Goal: Transaction & Acquisition: Download file/media

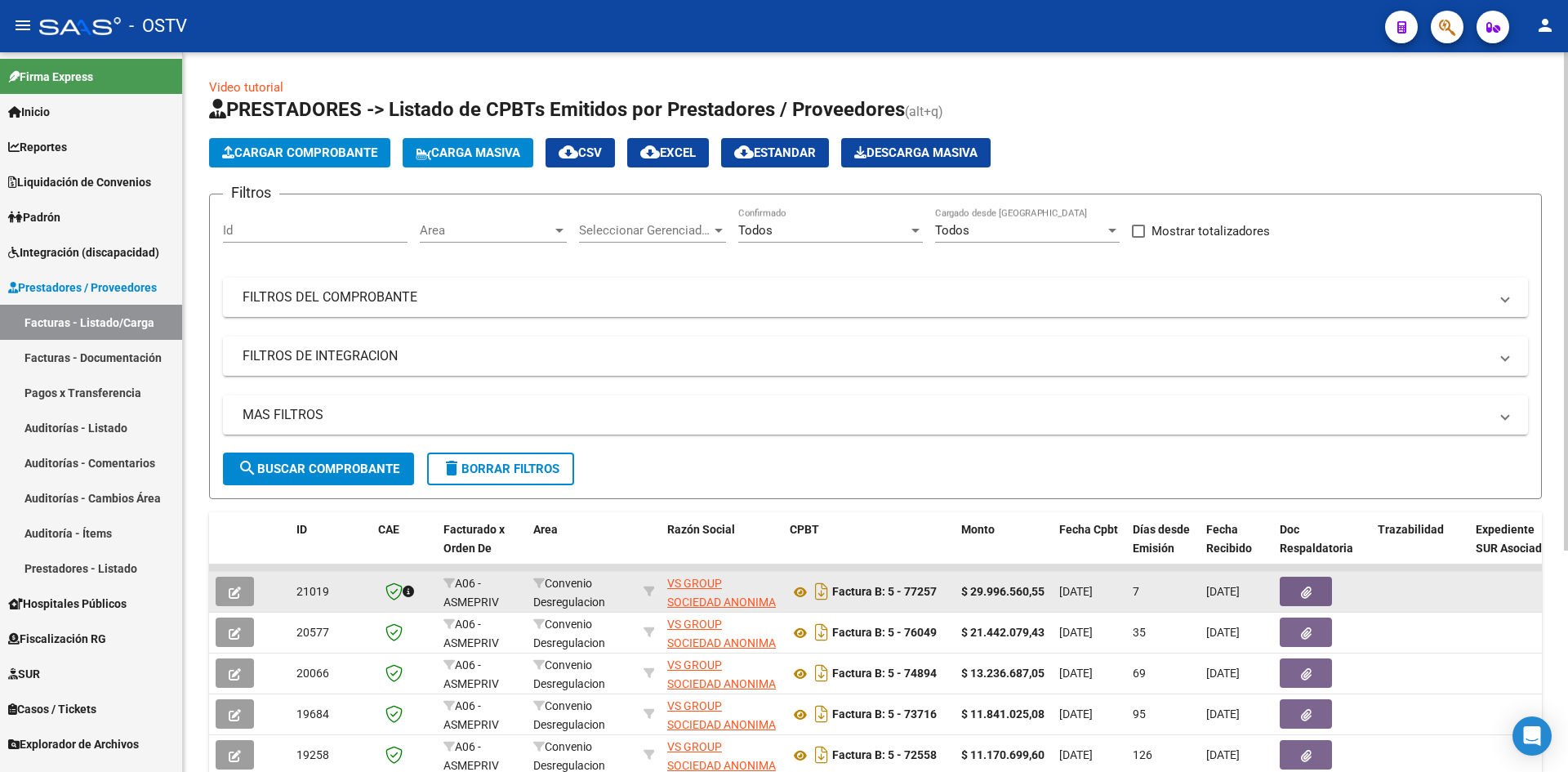
click at [1314, 594] on button "button" at bounding box center [1306, 591] width 52 height 29
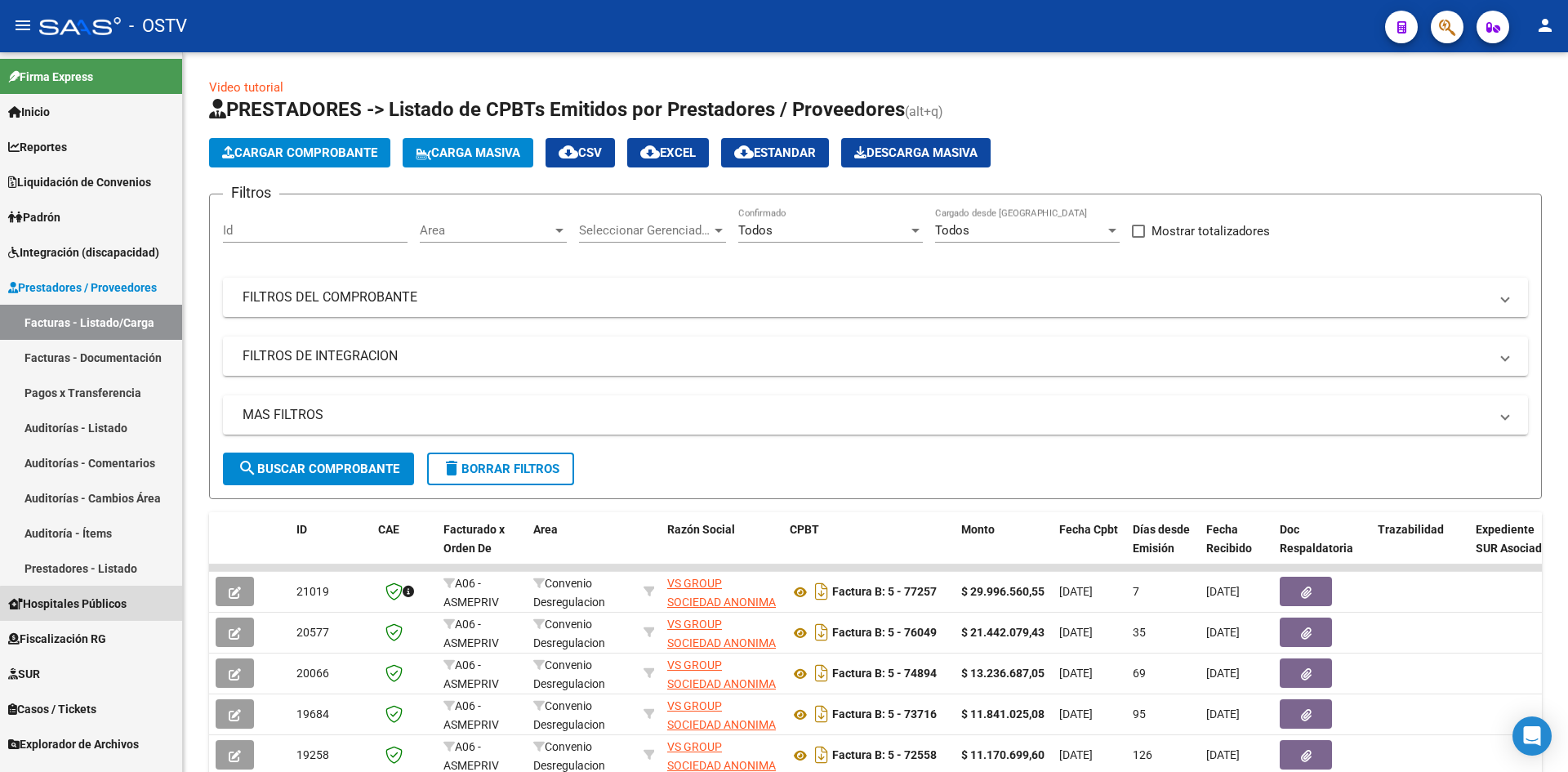
click at [92, 608] on span "Hospitales Públicos" at bounding box center [67, 604] width 119 height 18
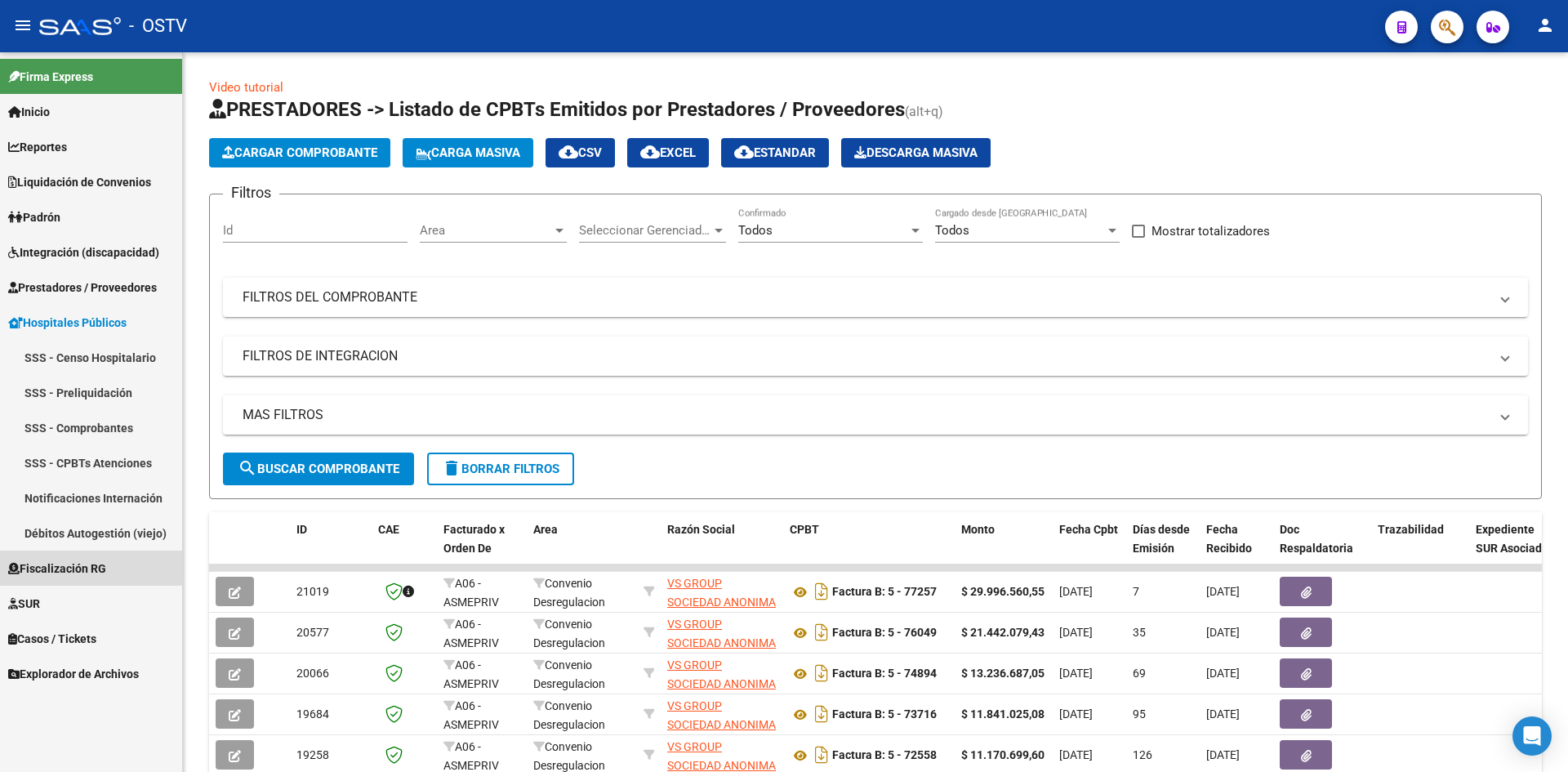
click at [80, 567] on span "Fiscalización RG" at bounding box center [57, 568] width 98 height 18
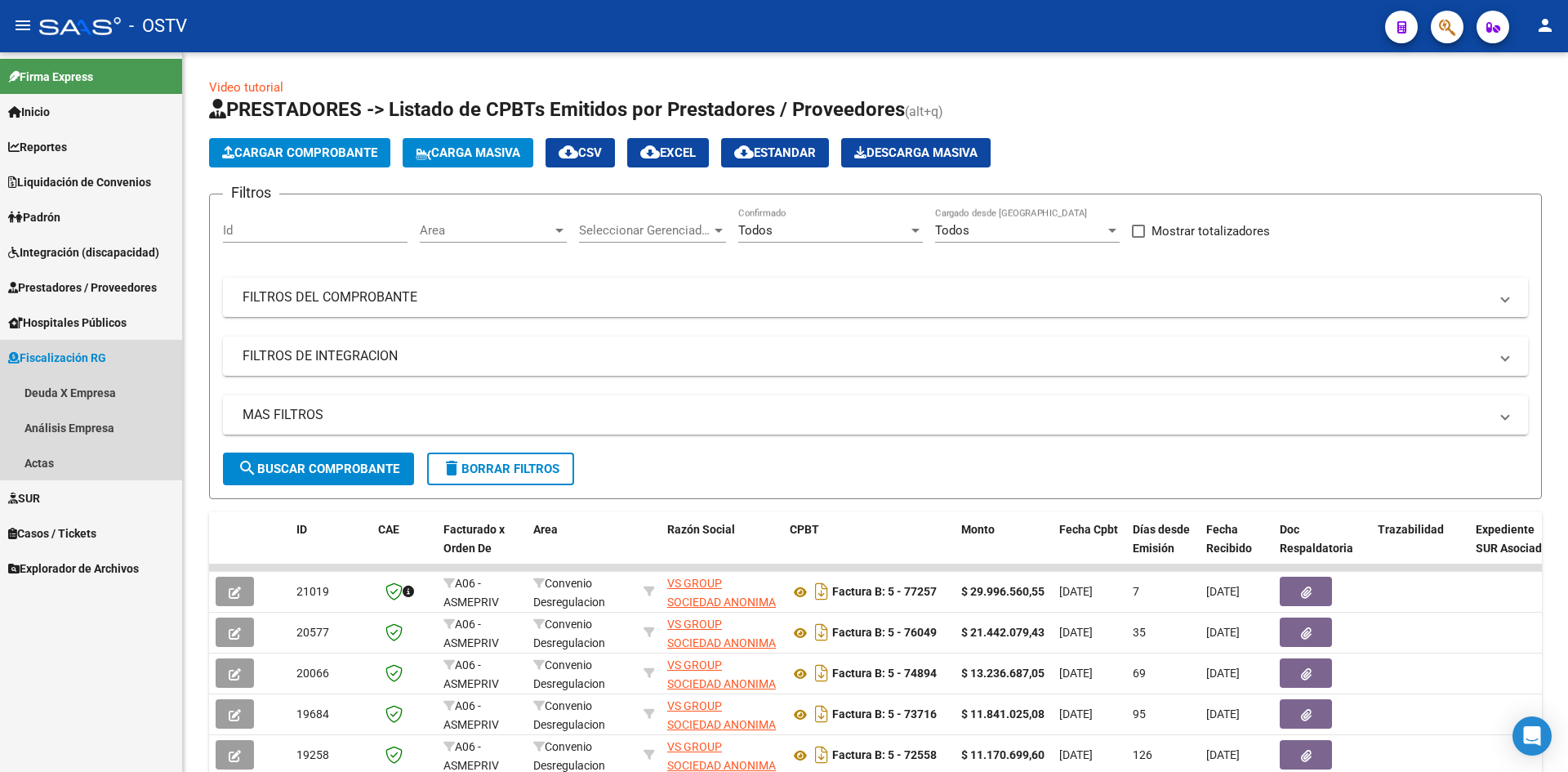
click at [90, 354] on span "Fiscalización RG" at bounding box center [57, 358] width 98 height 18
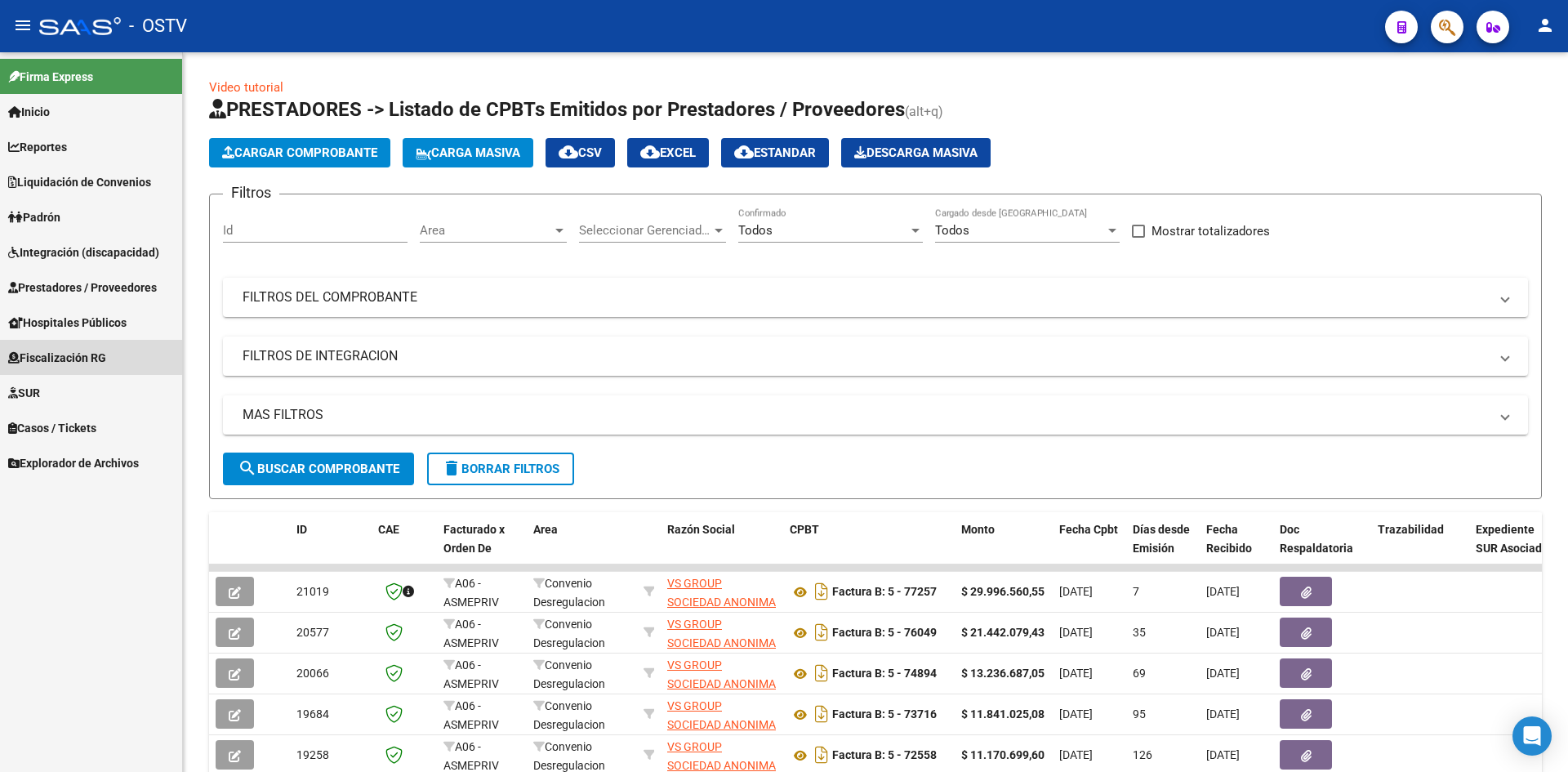
click at [90, 354] on span "Fiscalización RG" at bounding box center [57, 358] width 98 height 18
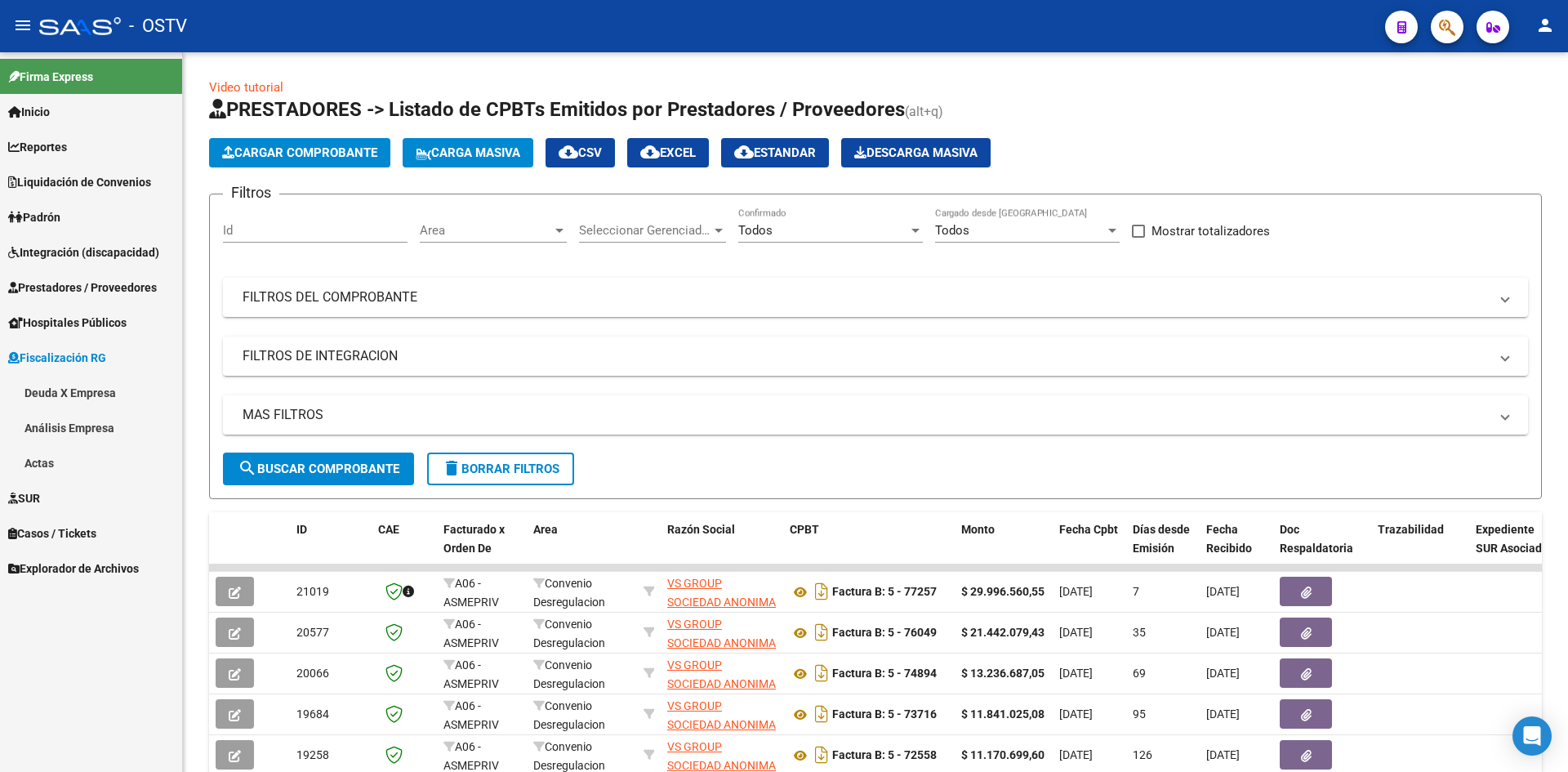
click at [33, 492] on span "SUR" at bounding box center [24, 498] width 32 height 18
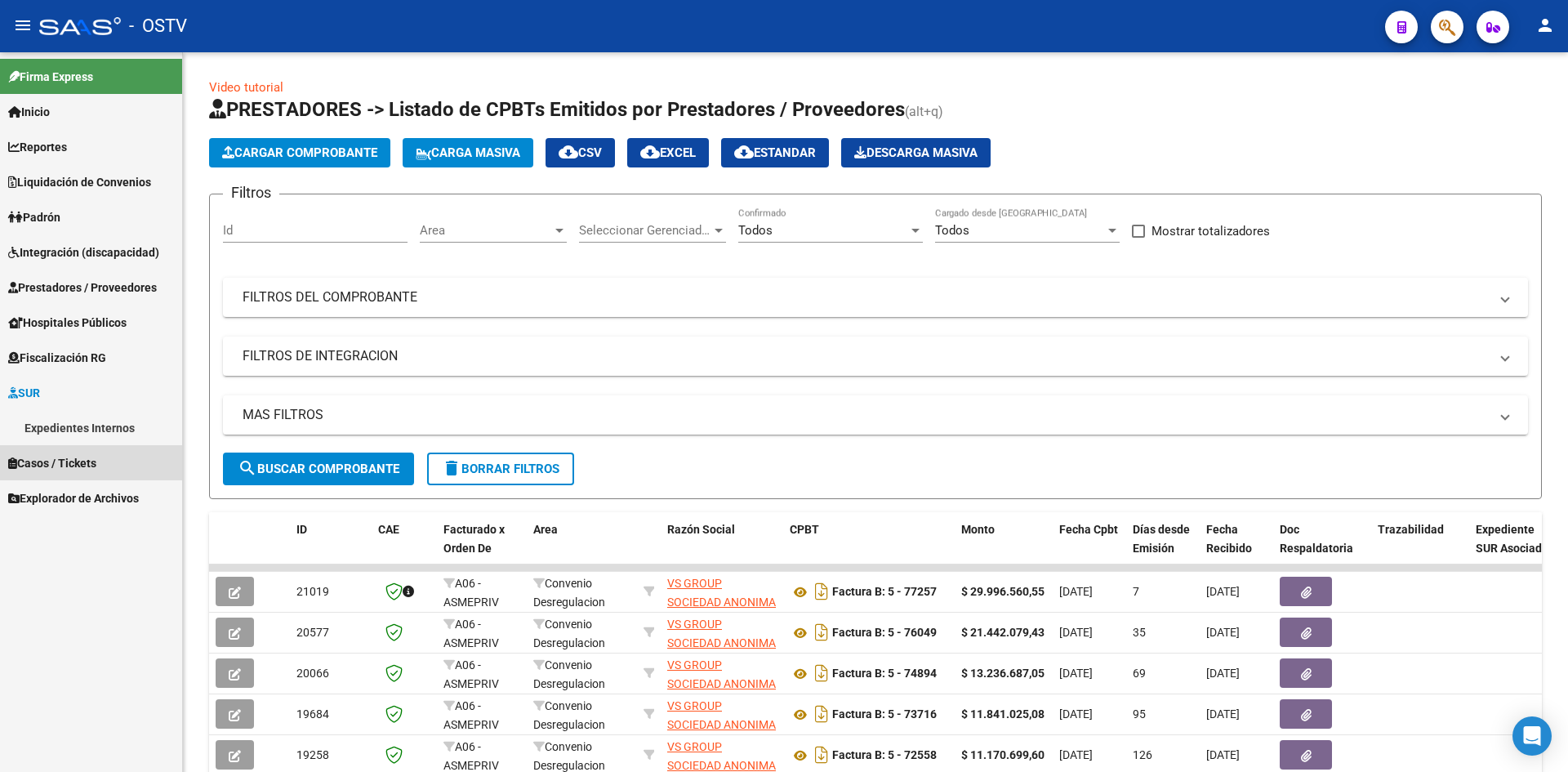
click at [92, 465] on span "Casos / Tickets" at bounding box center [52, 463] width 88 height 18
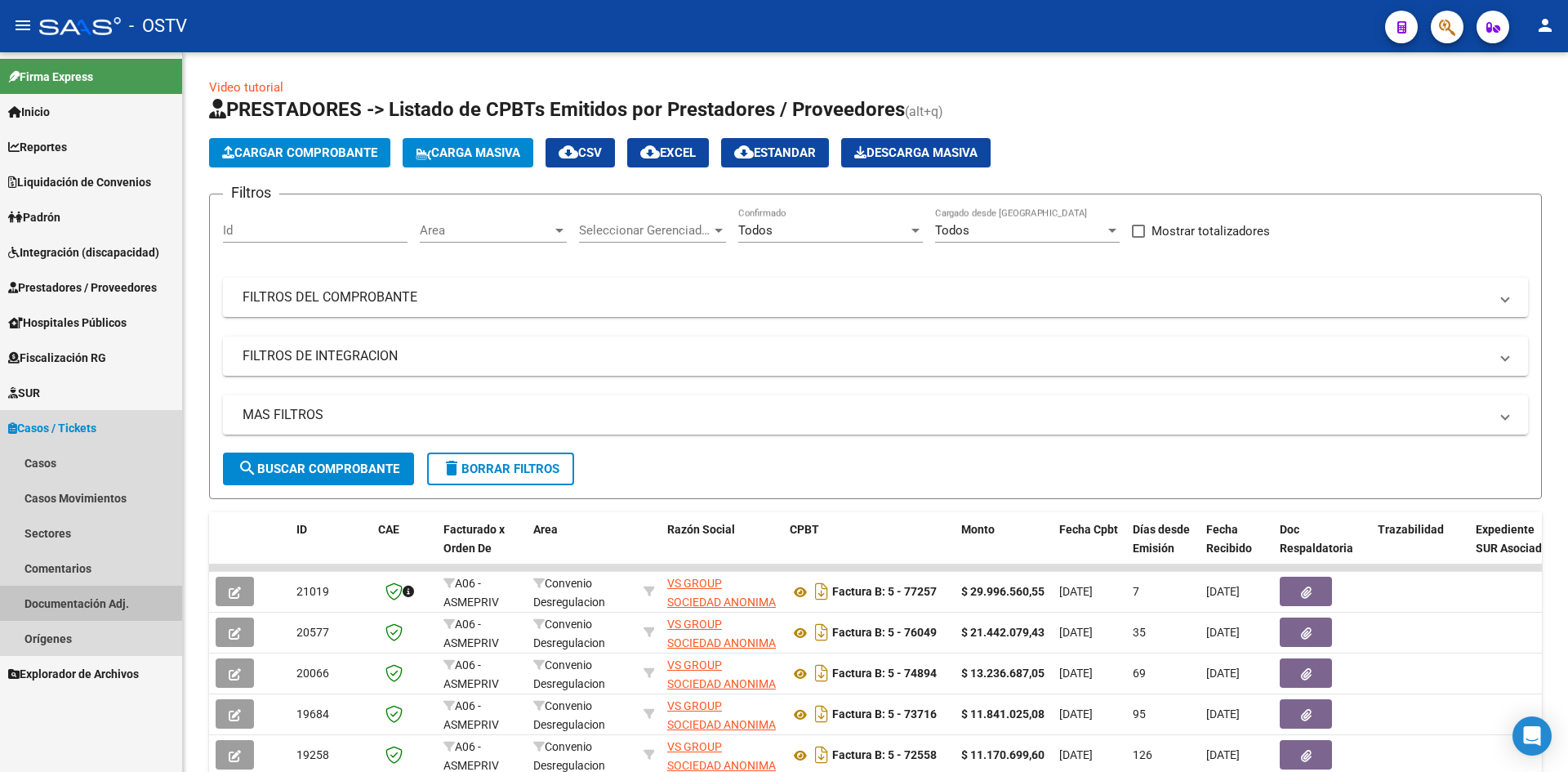
click at [53, 604] on link "Documentación Adj." at bounding box center [91, 604] width 182 height 35
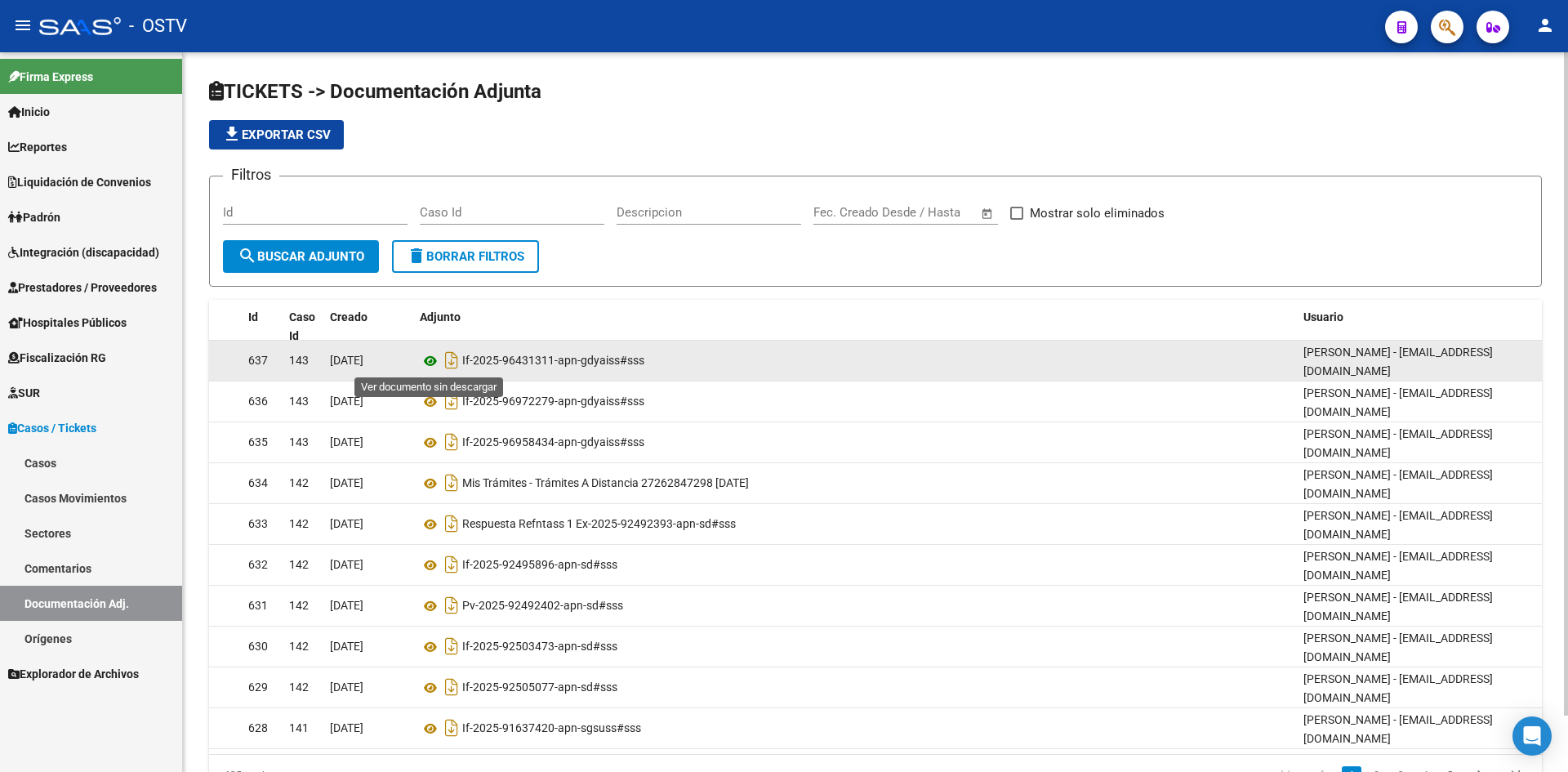
click at [429, 361] on icon at bounding box center [431, 361] width 21 height 19
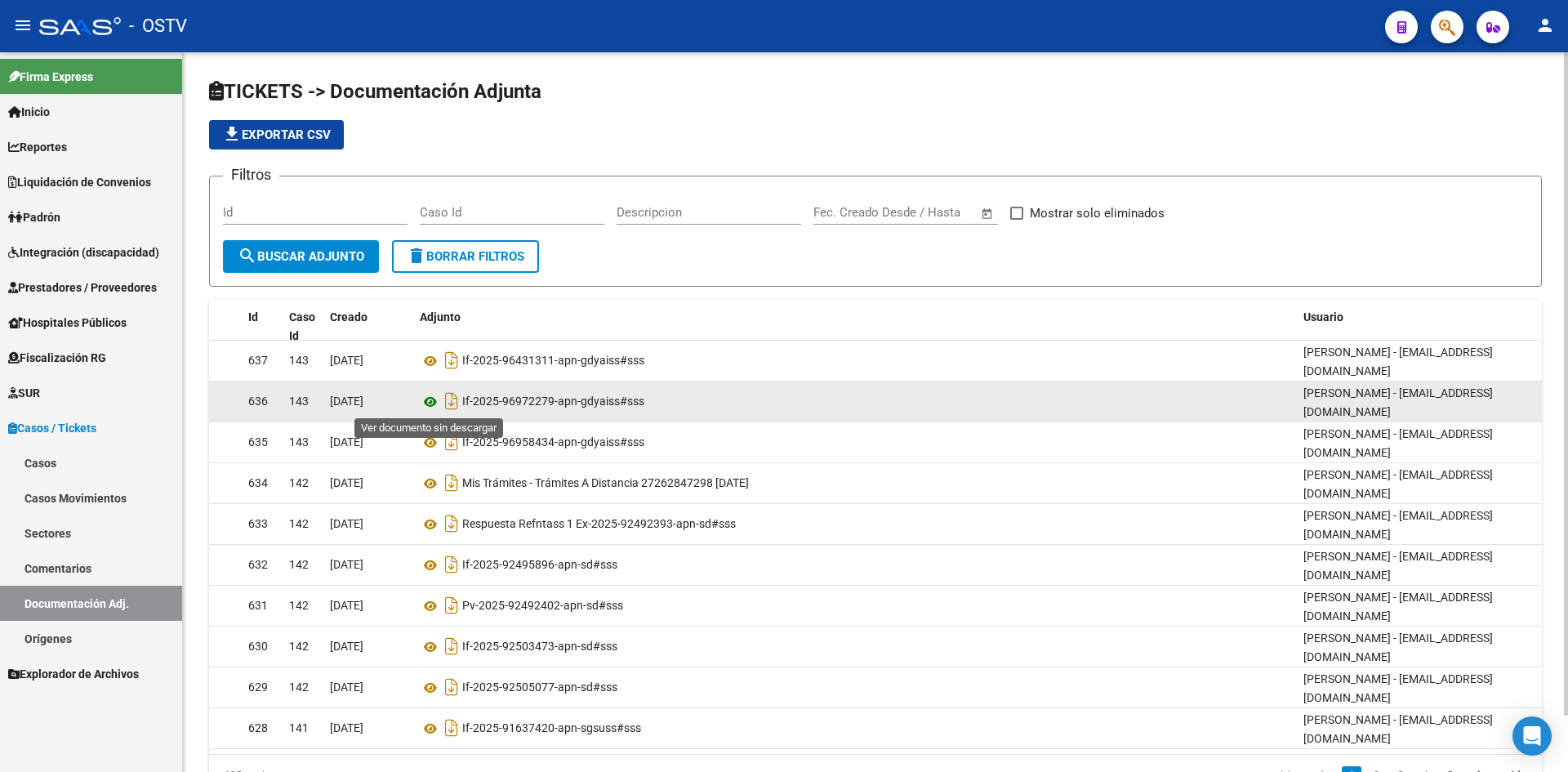
click at [432, 399] on icon at bounding box center [431, 402] width 21 height 19
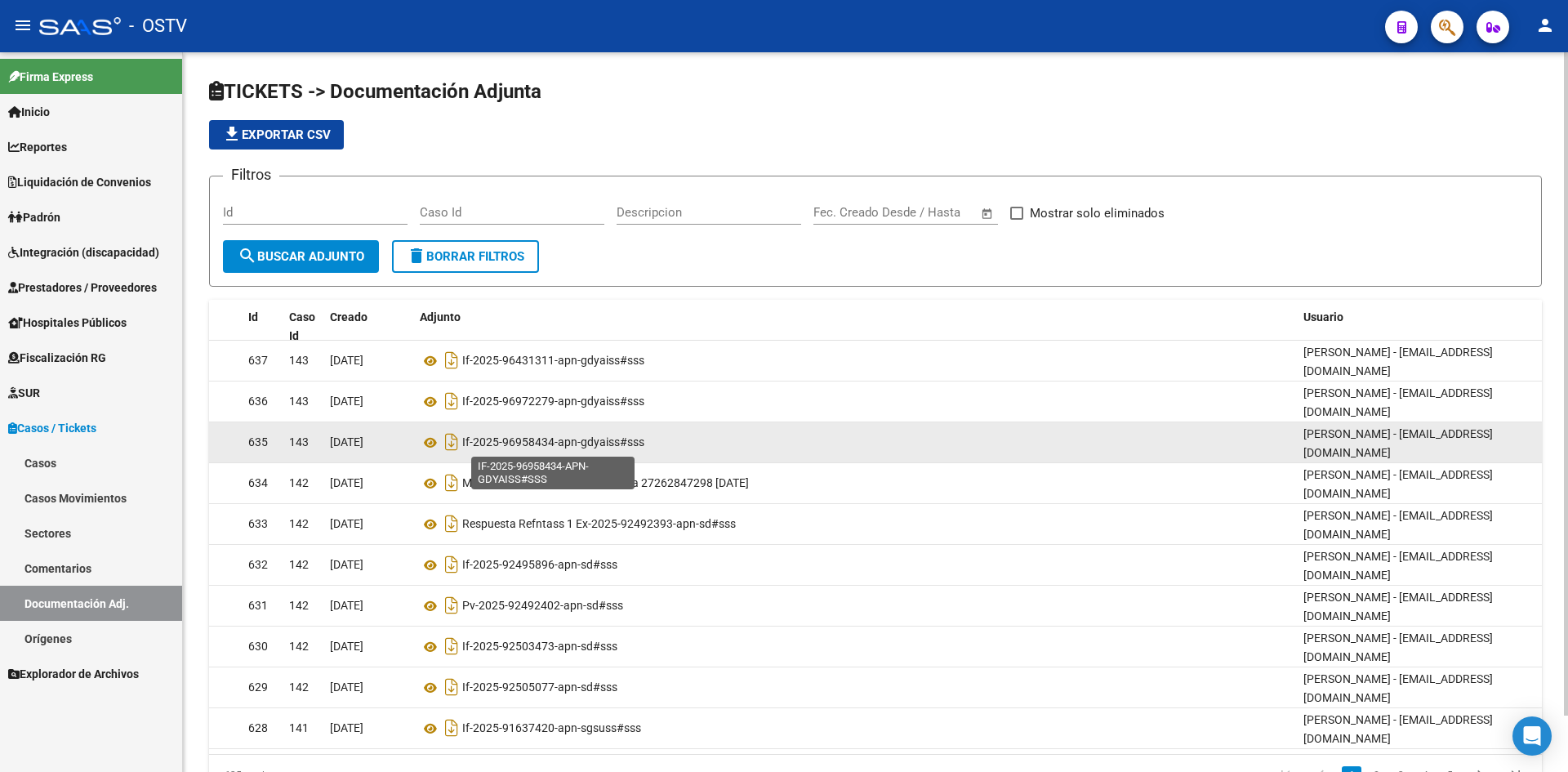
click at [504, 449] on span "If-2025-96958434-apn-gdyaiss#sss" at bounding box center [554, 443] width 182 height 13
click at [425, 440] on icon at bounding box center [431, 443] width 21 height 19
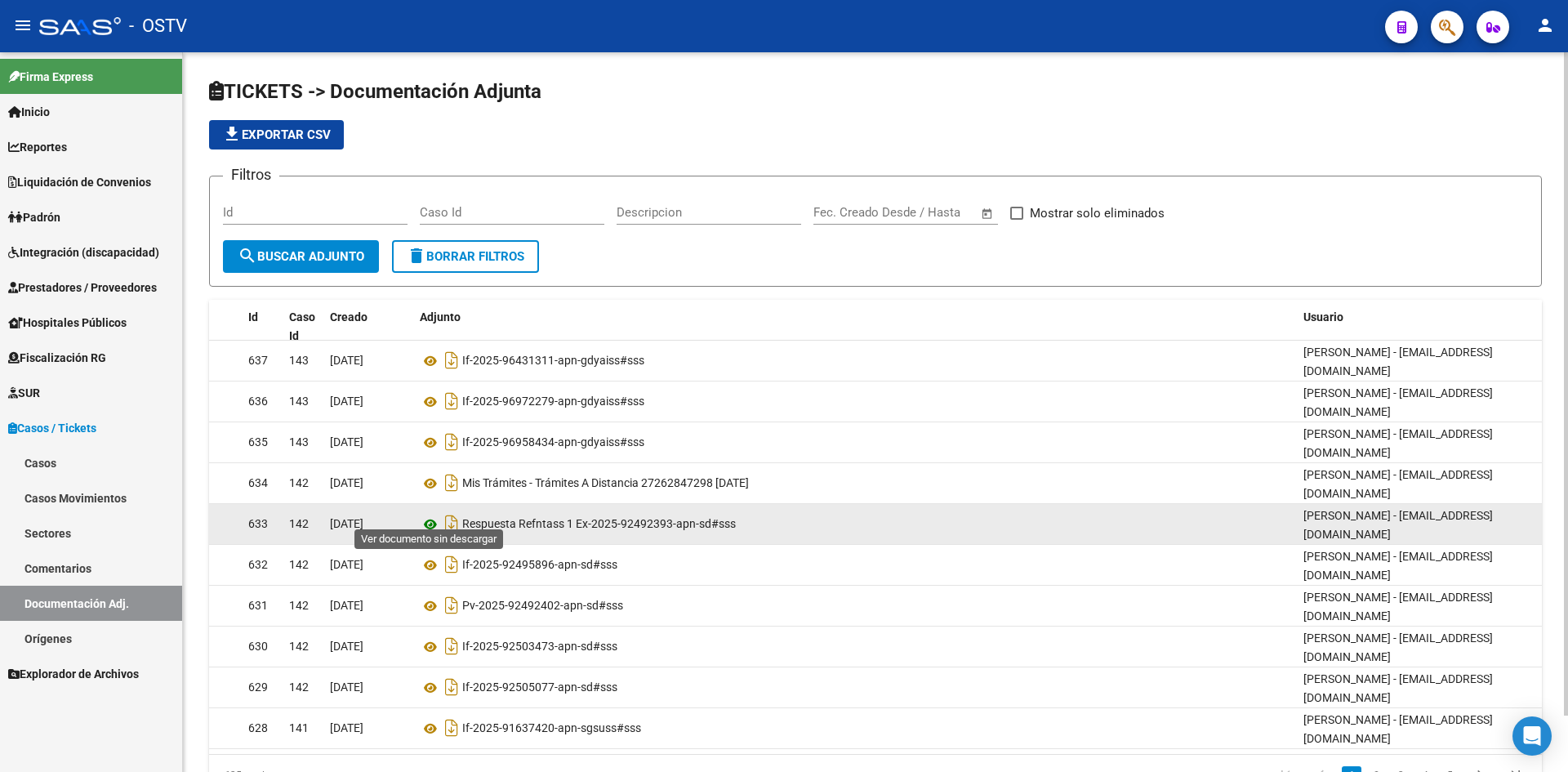
click at [434, 516] on icon at bounding box center [431, 525] width 21 height 19
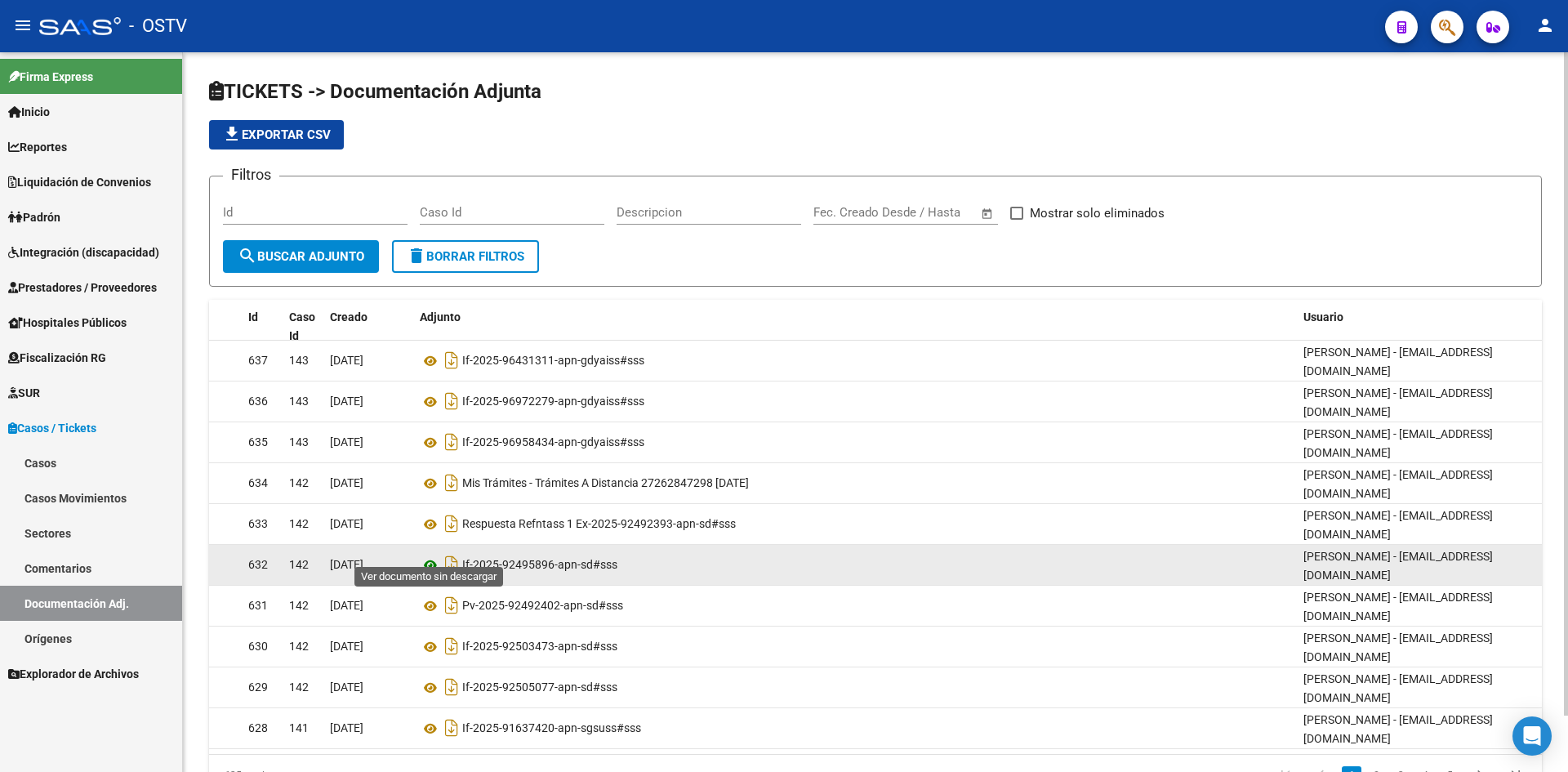
click at [431, 556] on icon at bounding box center [431, 566] width 21 height 19
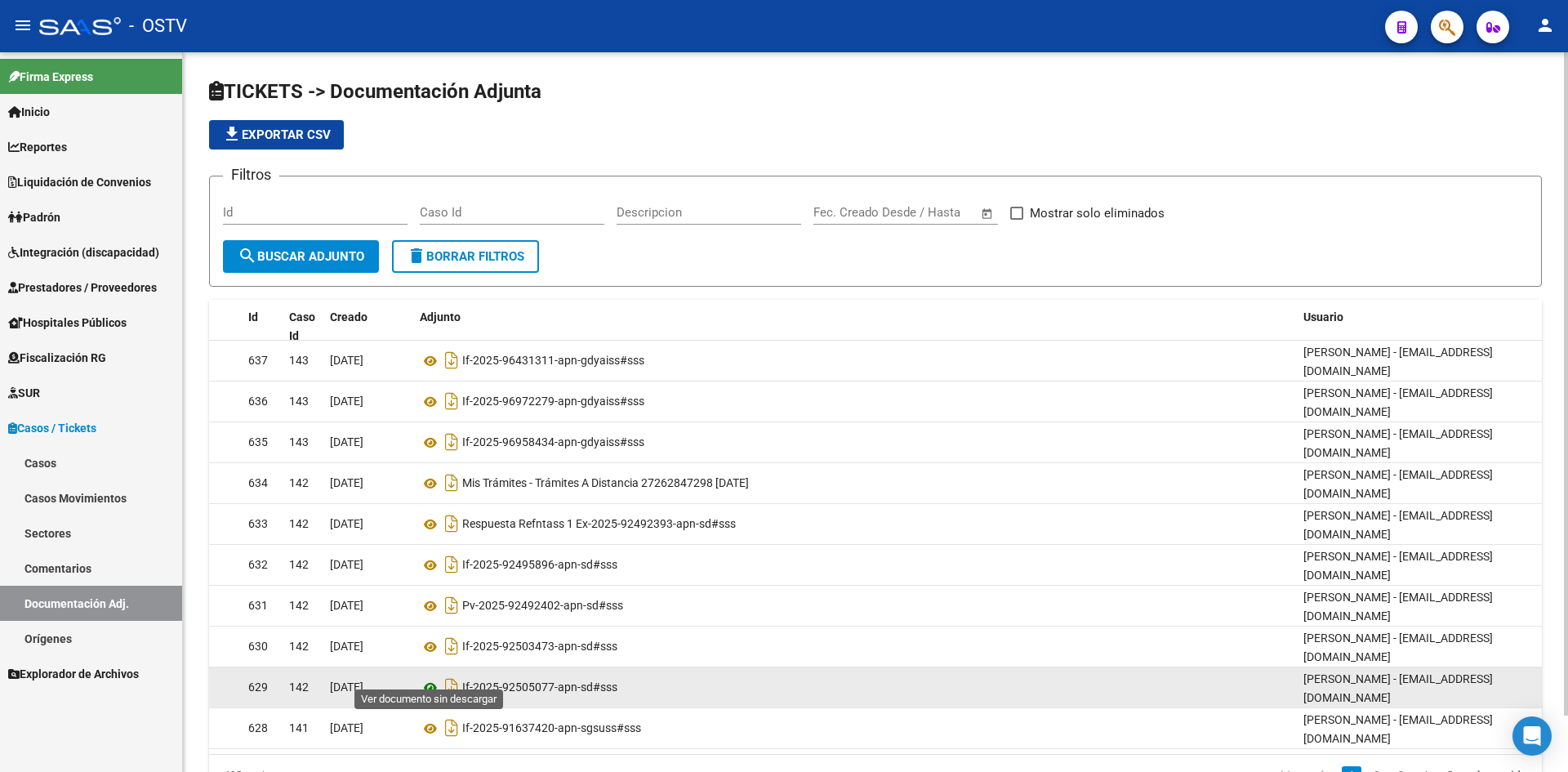
click at [428, 678] on icon at bounding box center [431, 688] width 21 height 19
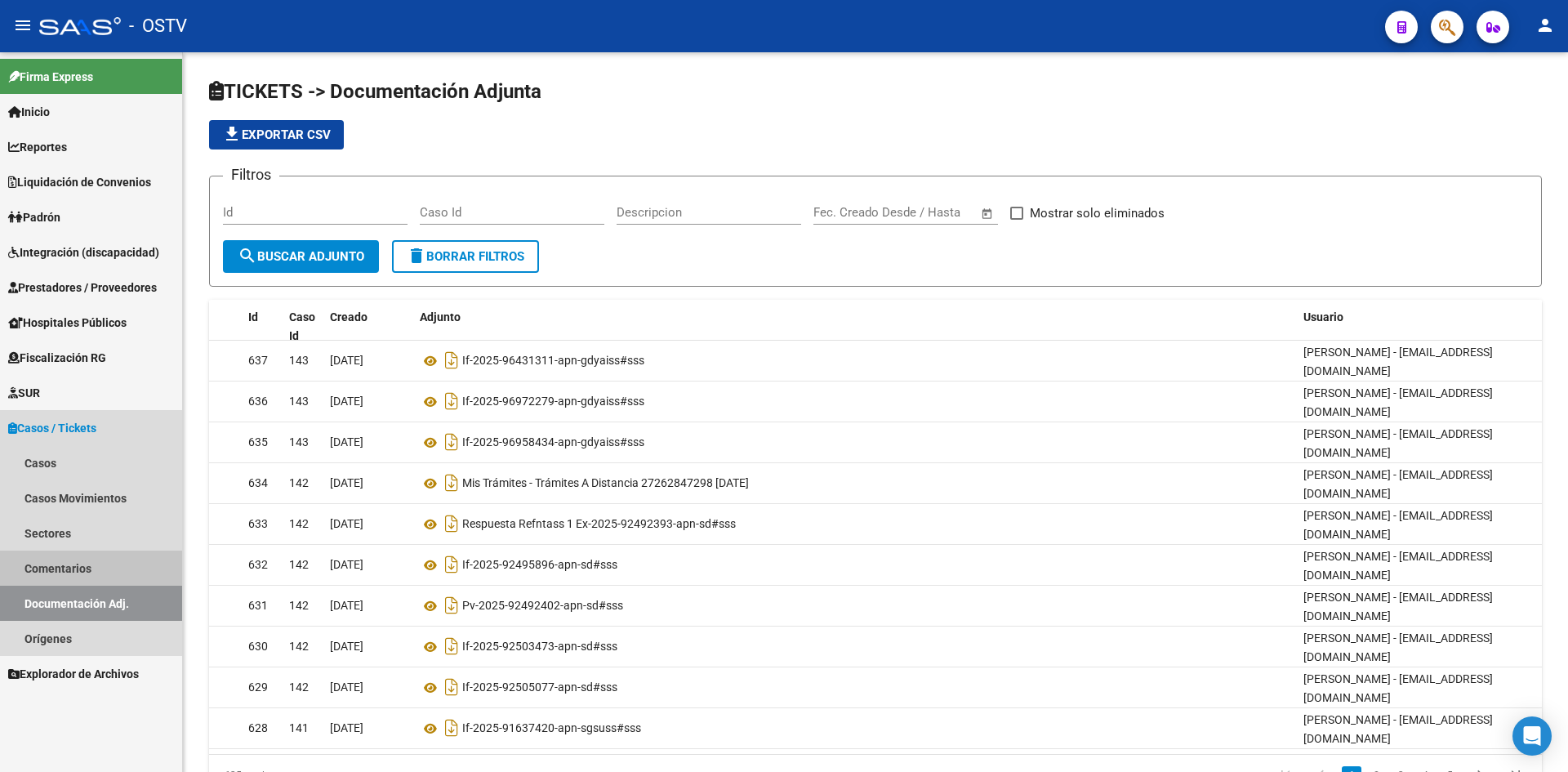
click at [58, 560] on link "Comentarios" at bounding box center [91, 568] width 182 height 35
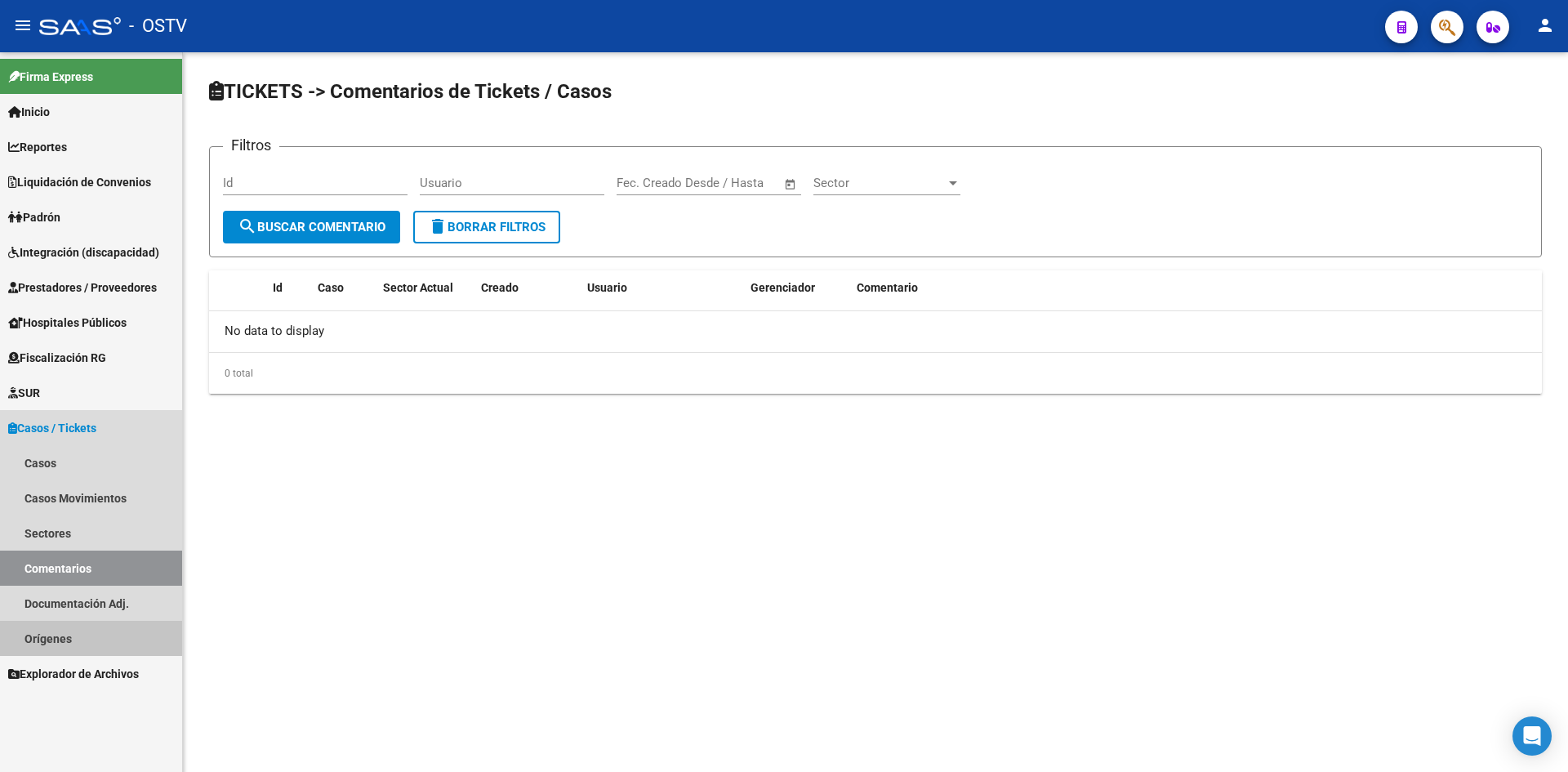
click at [48, 641] on link "Orígenes" at bounding box center [91, 639] width 182 height 35
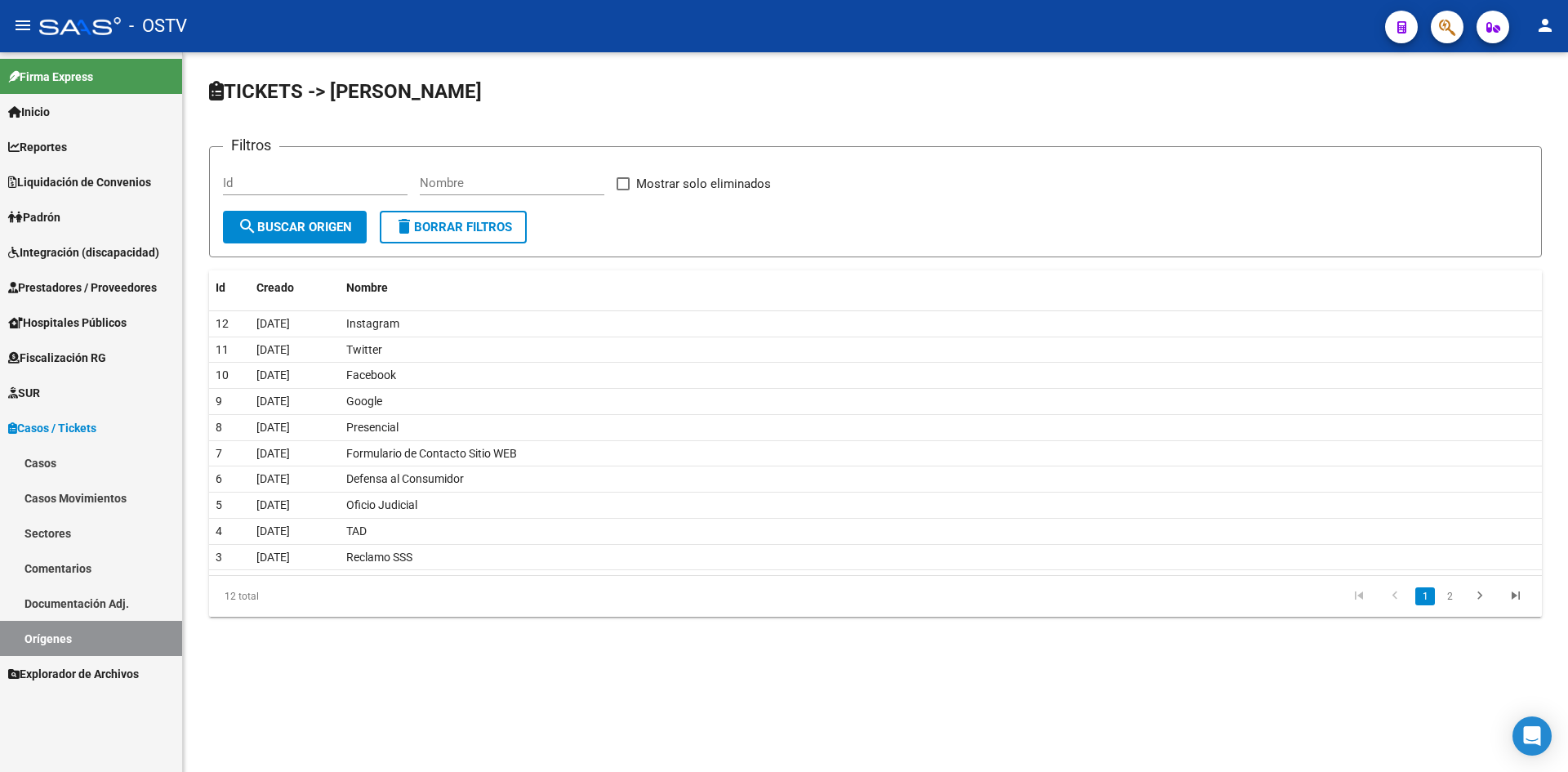
click at [42, 537] on link "Sectores" at bounding box center [91, 534] width 182 height 35
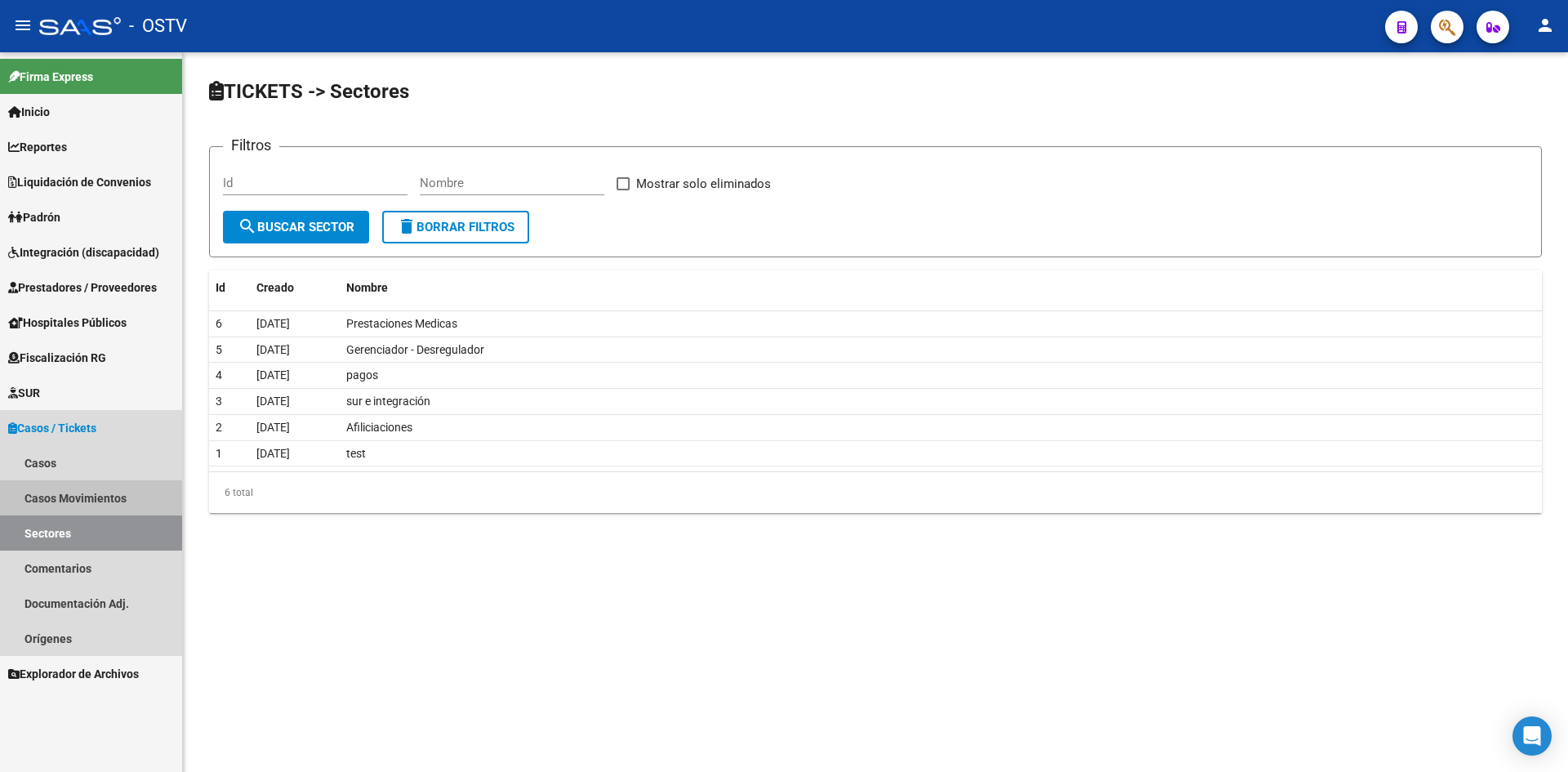
click at [40, 497] on link "Casos Movimientos" at bounding box center [91, 498] width 182 height 35
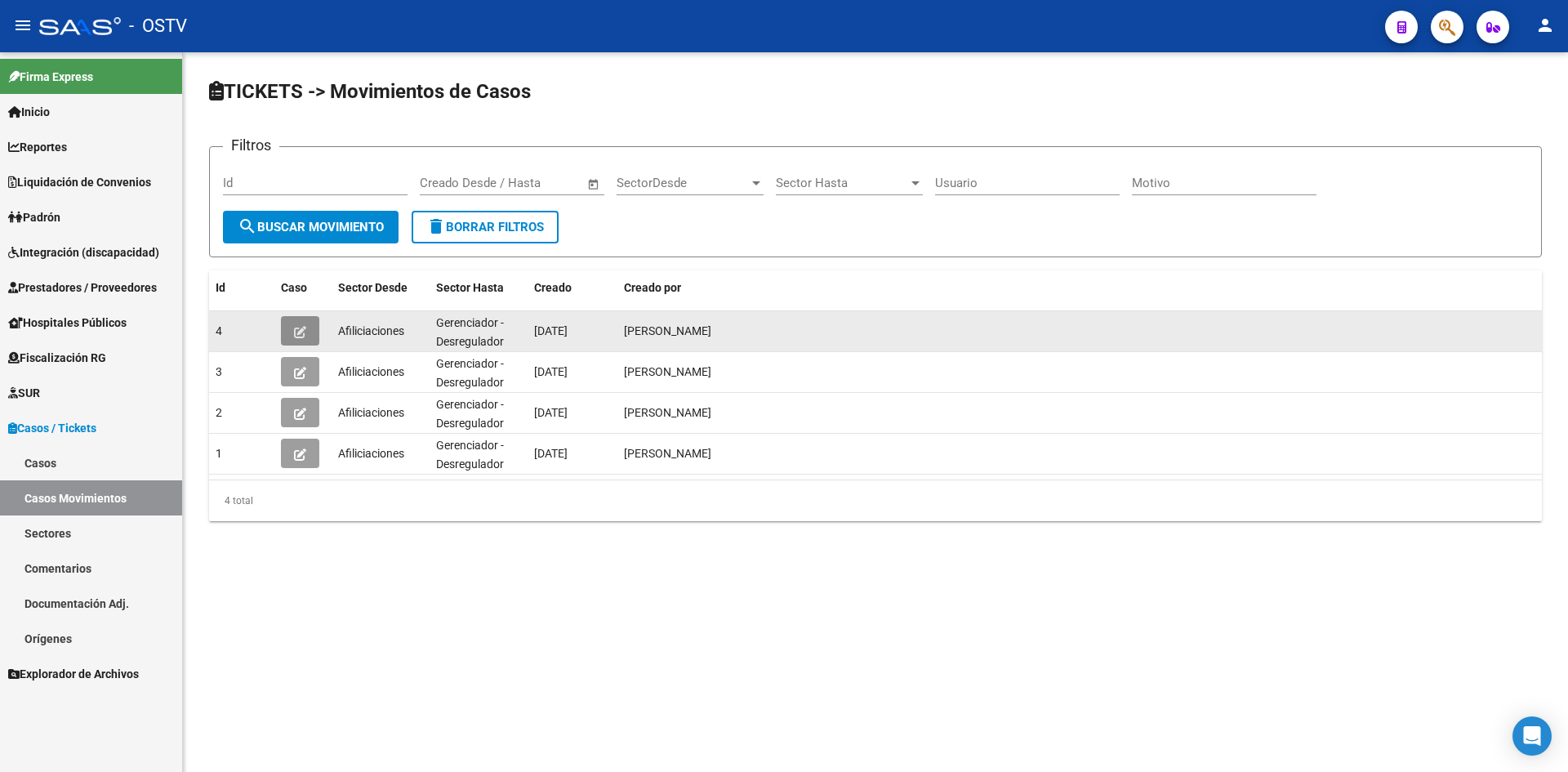
click at [299, 329] on icon "button" at bounding box center [300, 332] width 12 height 12
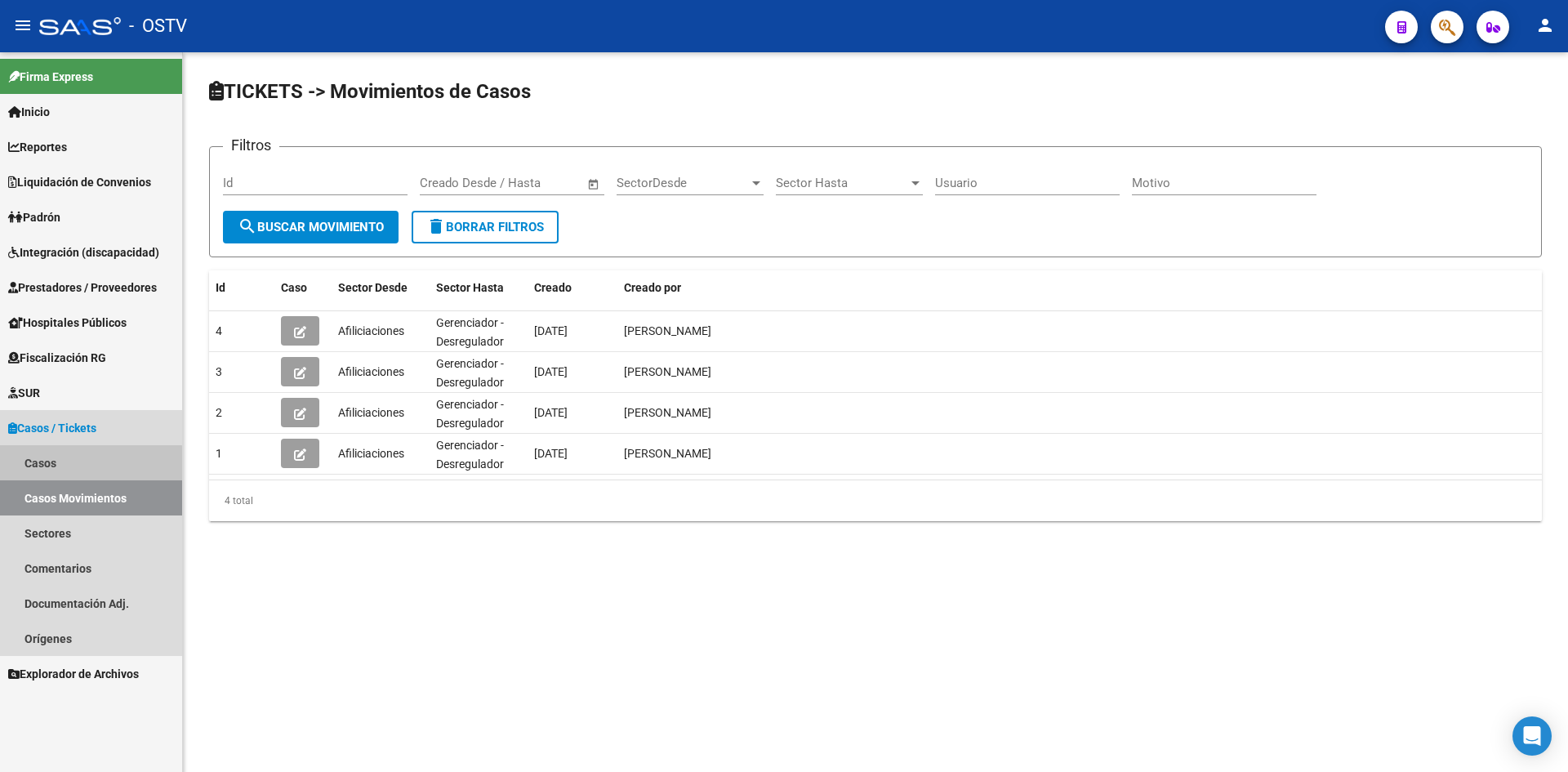
click at [62, 466] on link "Casos" at bounding box center [91, 463] width 182 height 35
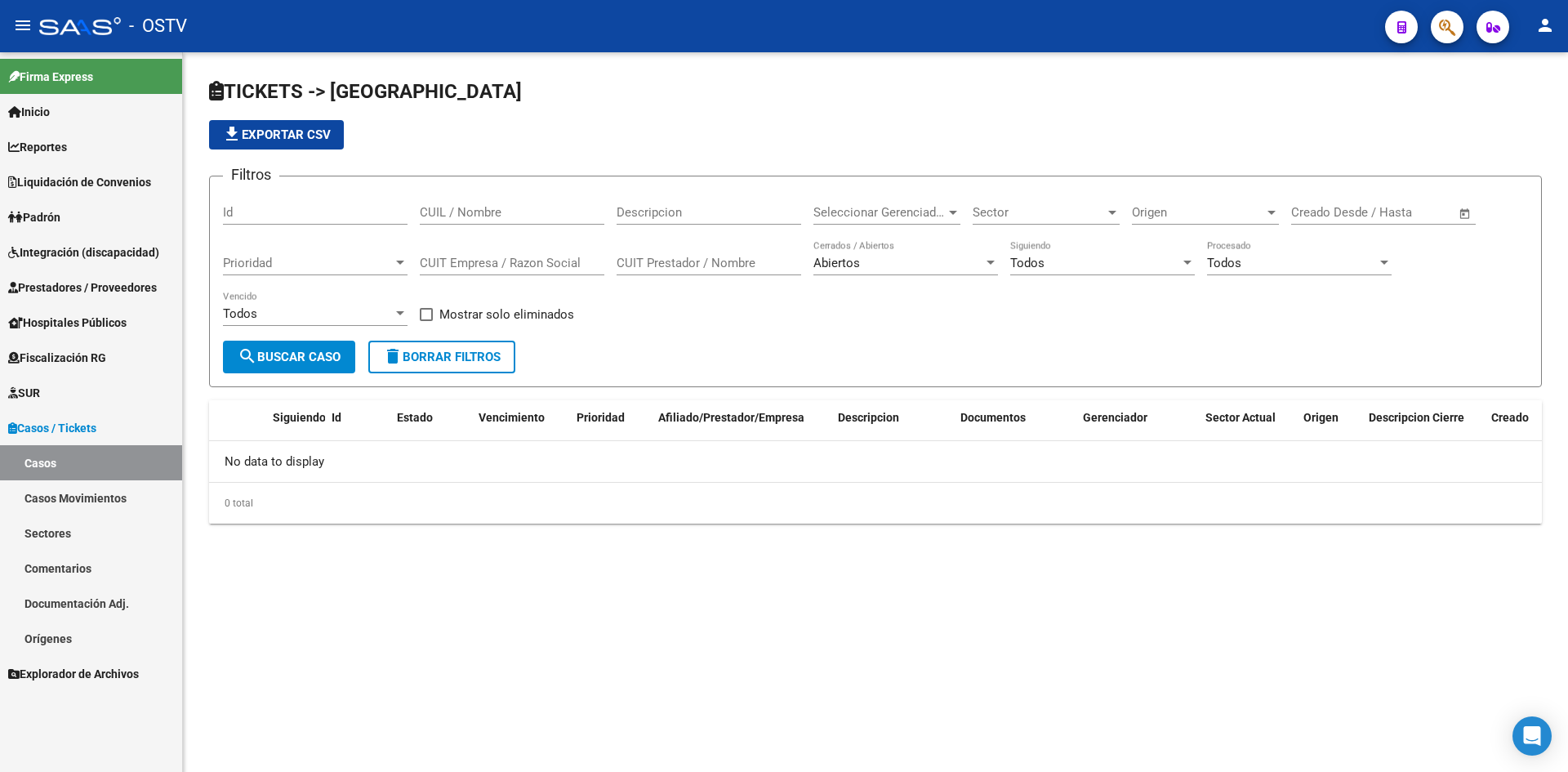
click at [31, 395] on span "SUR" at bounding box center [24, 393] width 32 height 18
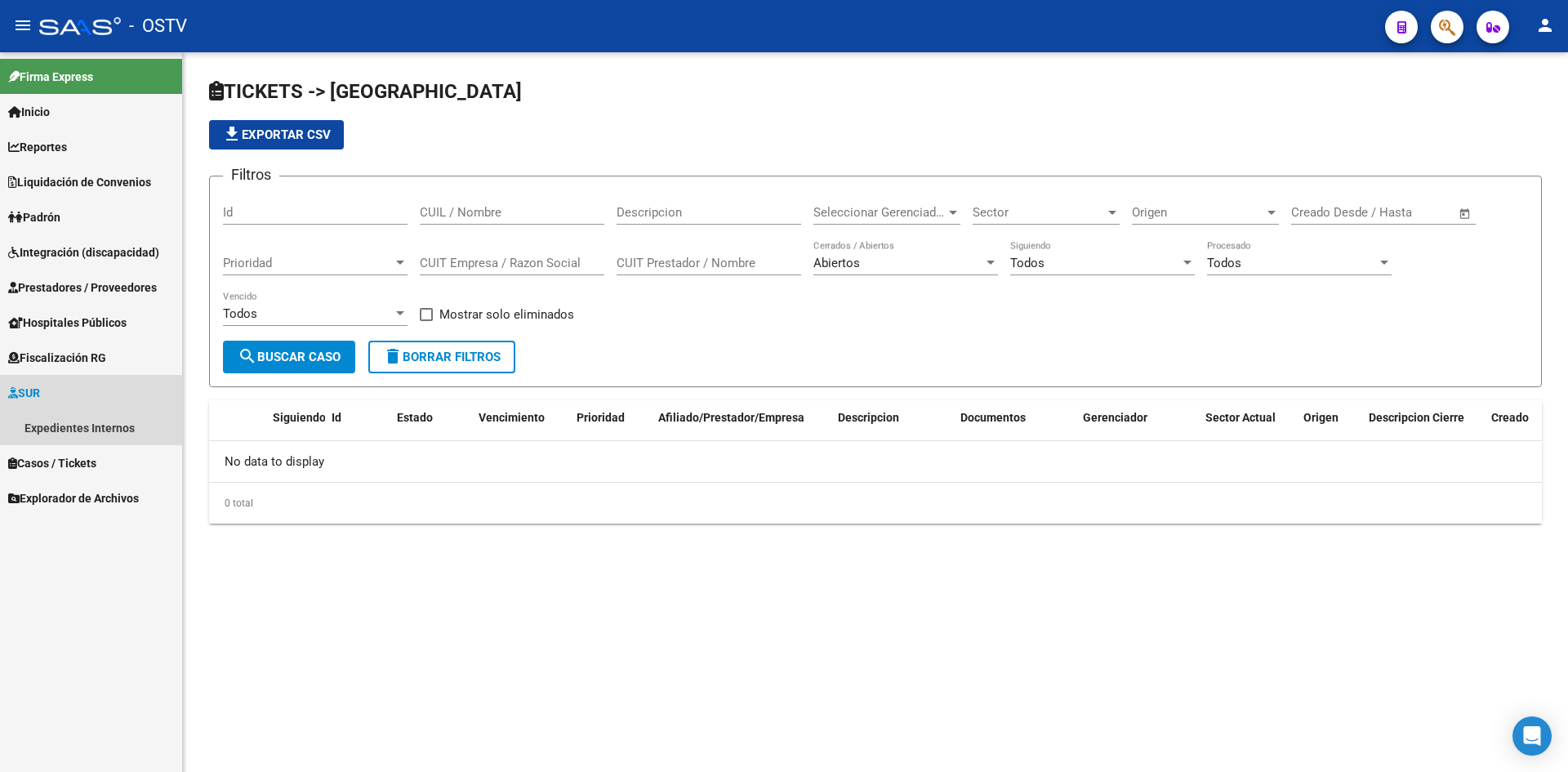
click at [31, 395] on span "SUR" at bounding box center [24, 393] width 32 height 18
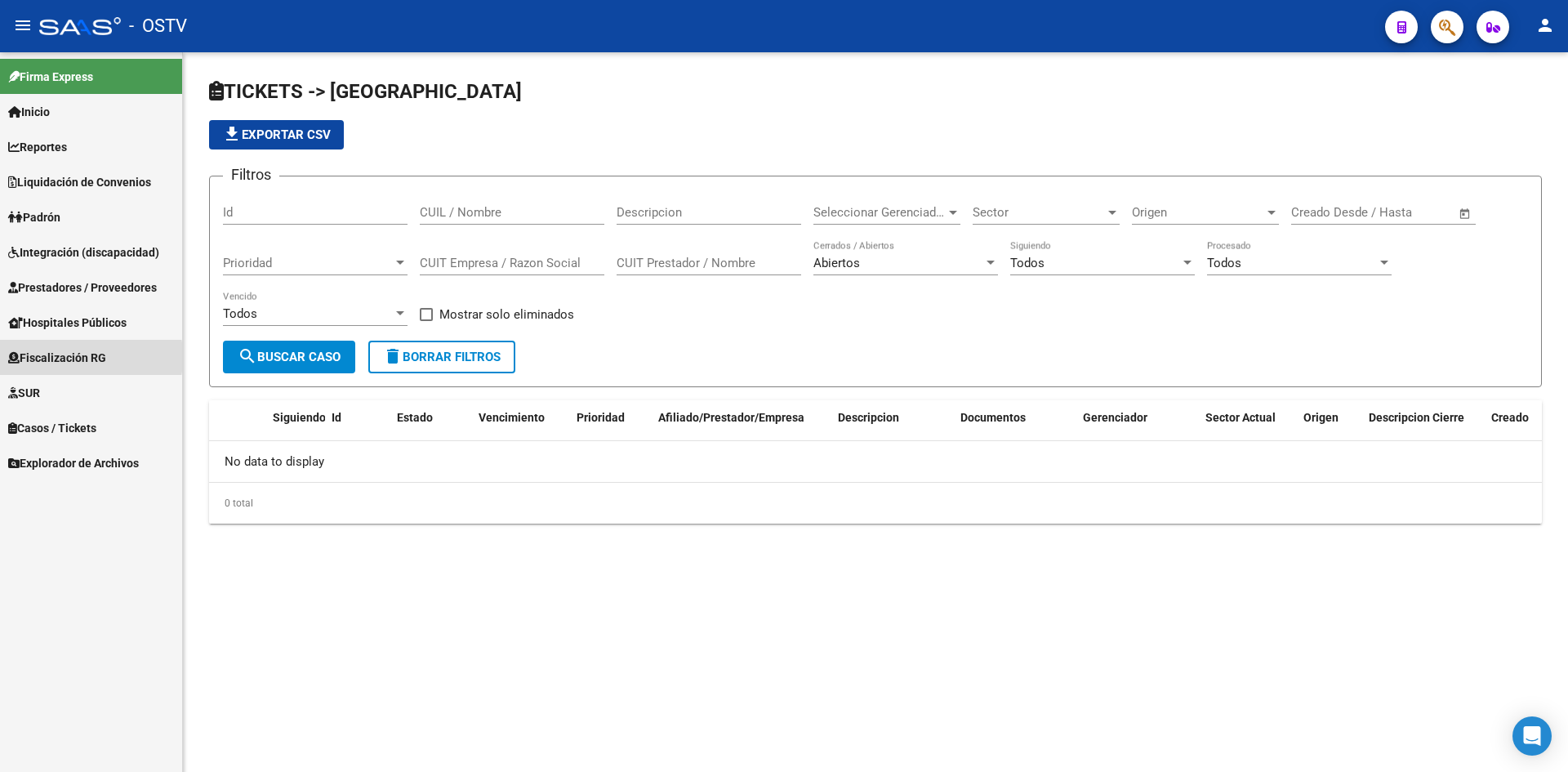
click at [47, 357] on span "Fiscalización RG" at bounding box center [57, 358] width 98 height 18
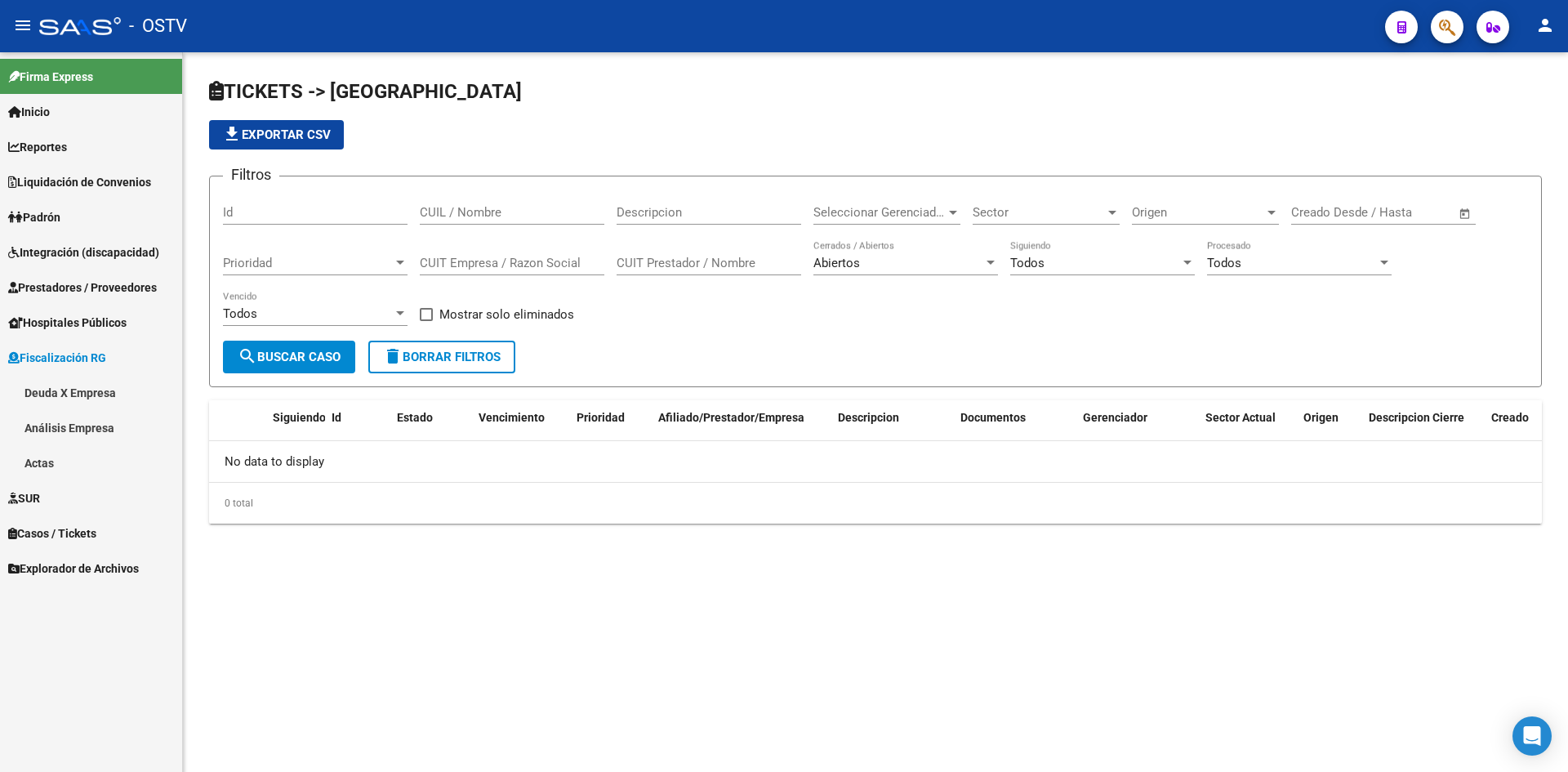
click at [47, 357] on span "Fiscalización RG" at bounding box center [57, 358] width 98 height 18
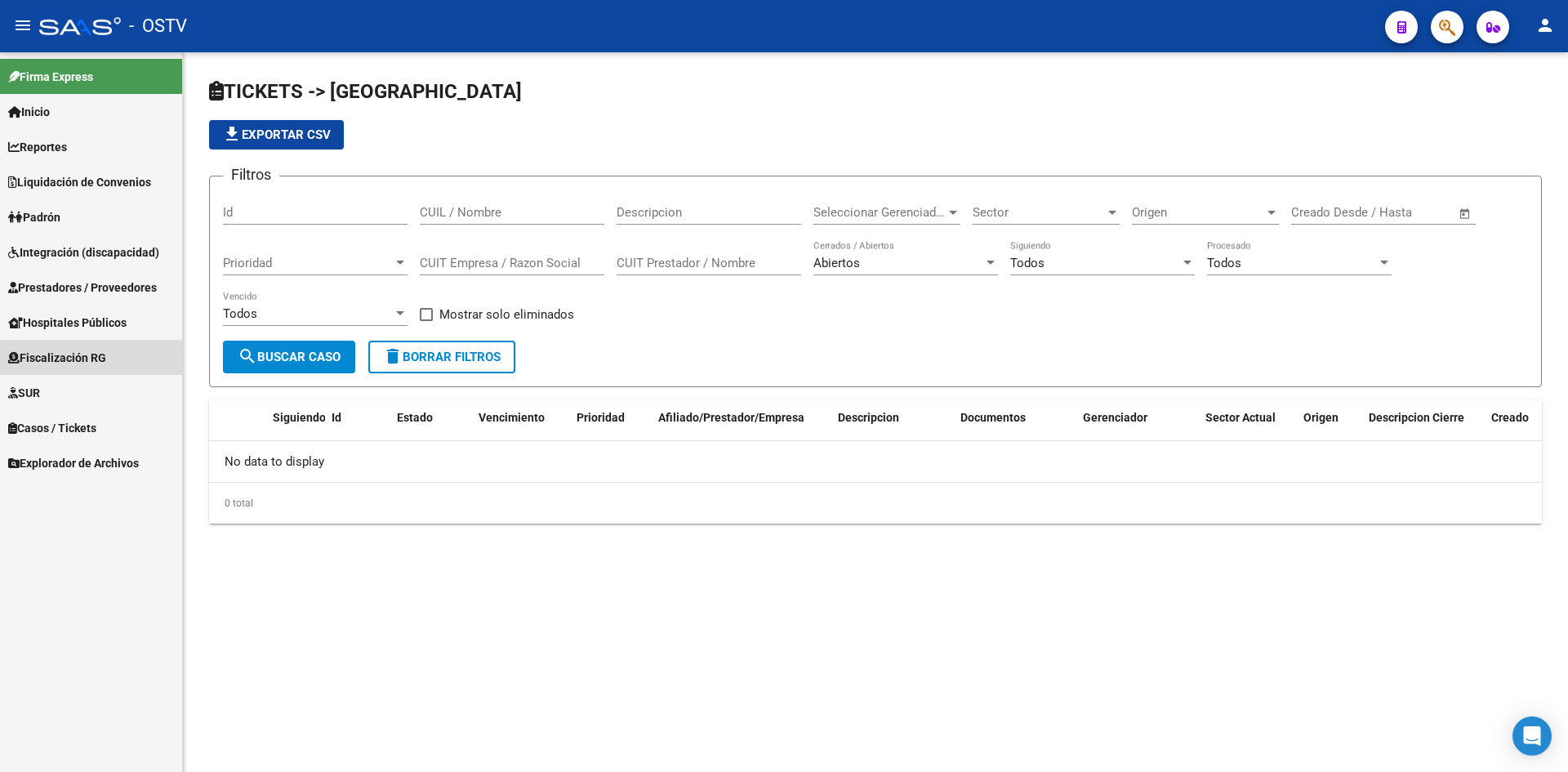
click at [47, 357] on span "Fiscalización RG" at bounding box center [57, 358] width 98 height 18
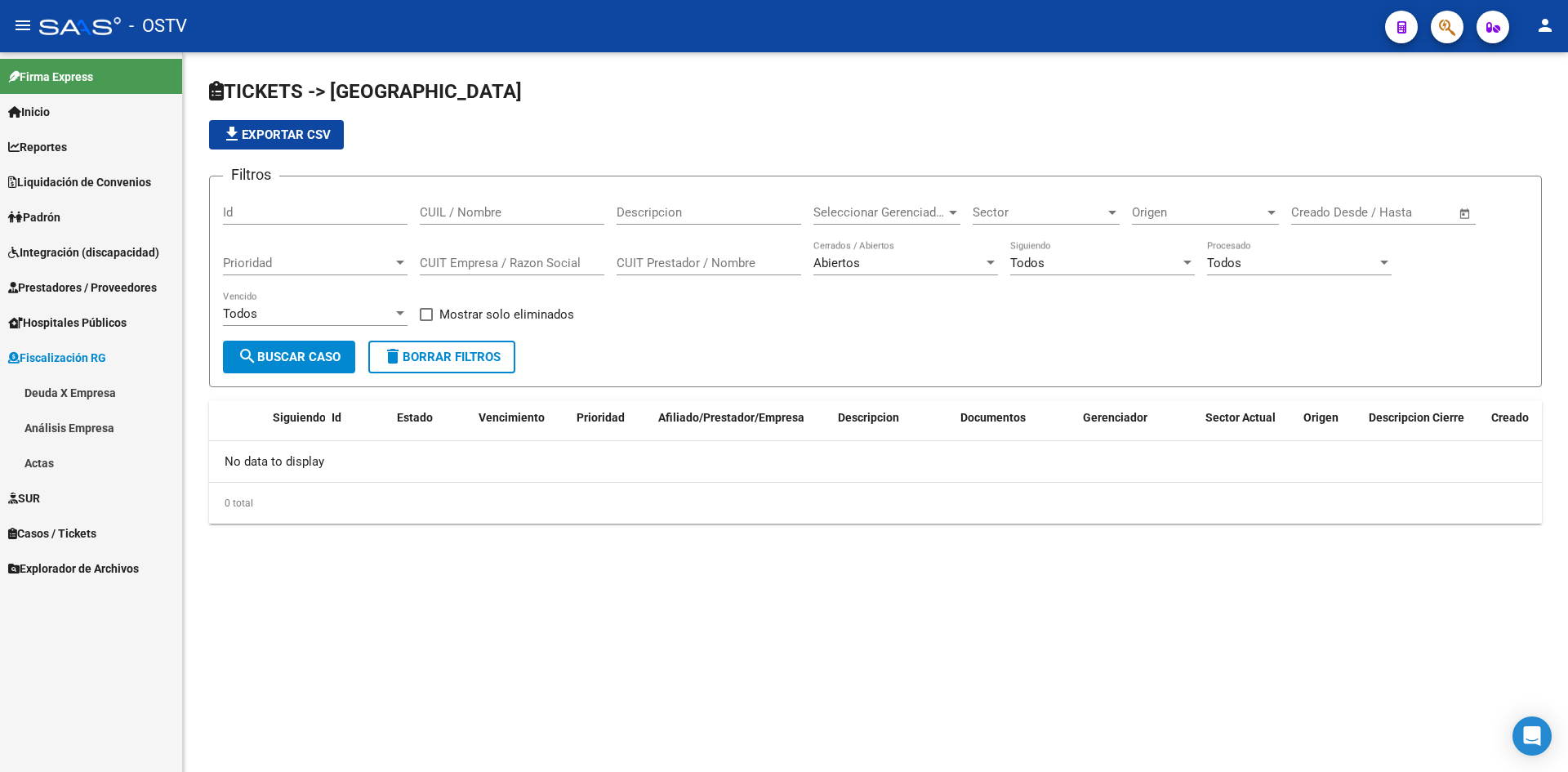
click at [47, 392] on link "Deuda X Empresa" at bounding box center [91, 393] width 182 height 35
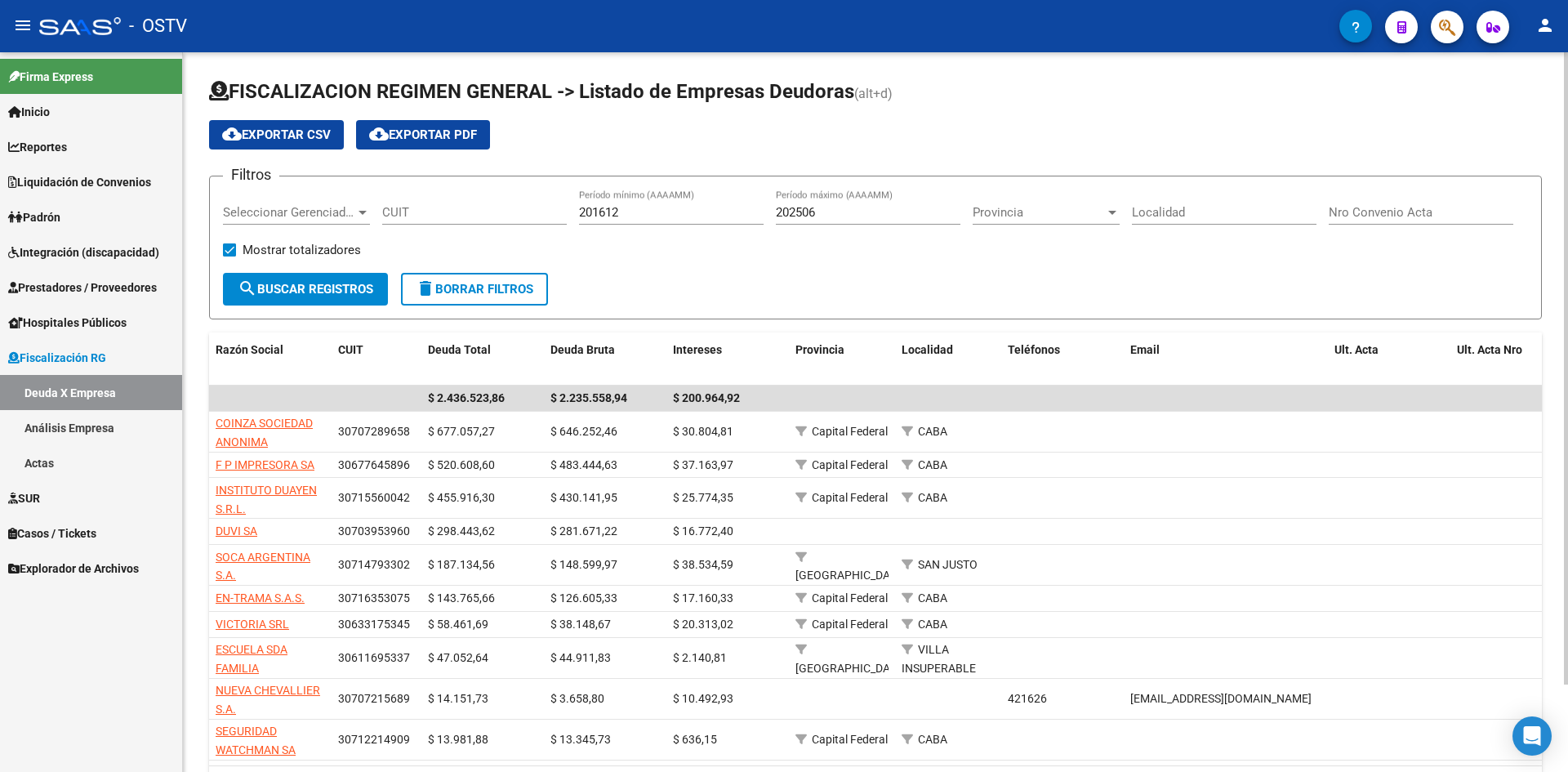
click at [1568, 163] on div at bounding box center [1566, 368] width 4 height 633
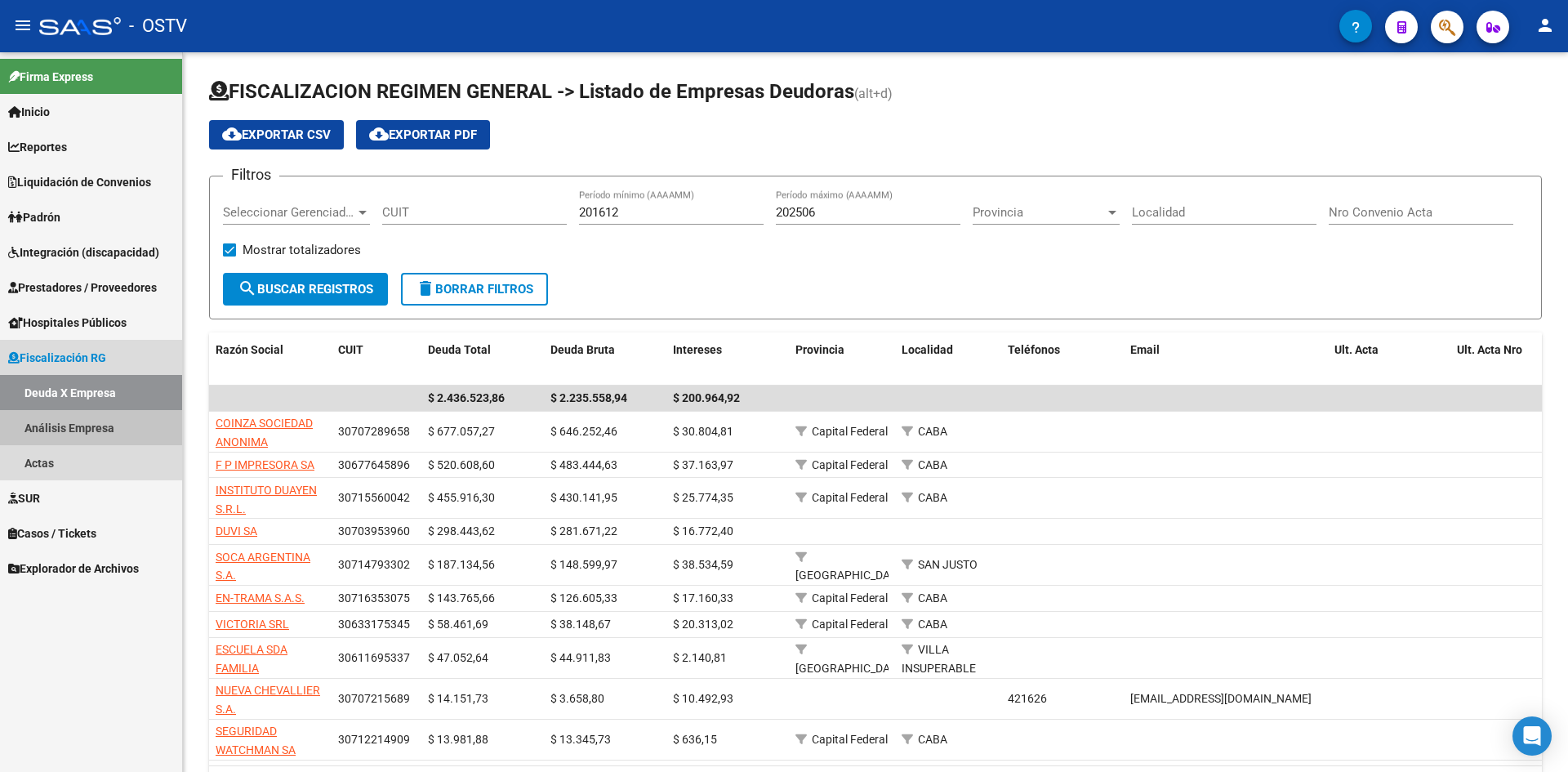
click at [51, 429] on link "Análisis Empresa" at bounding box center [91, 428] width 182 height 35
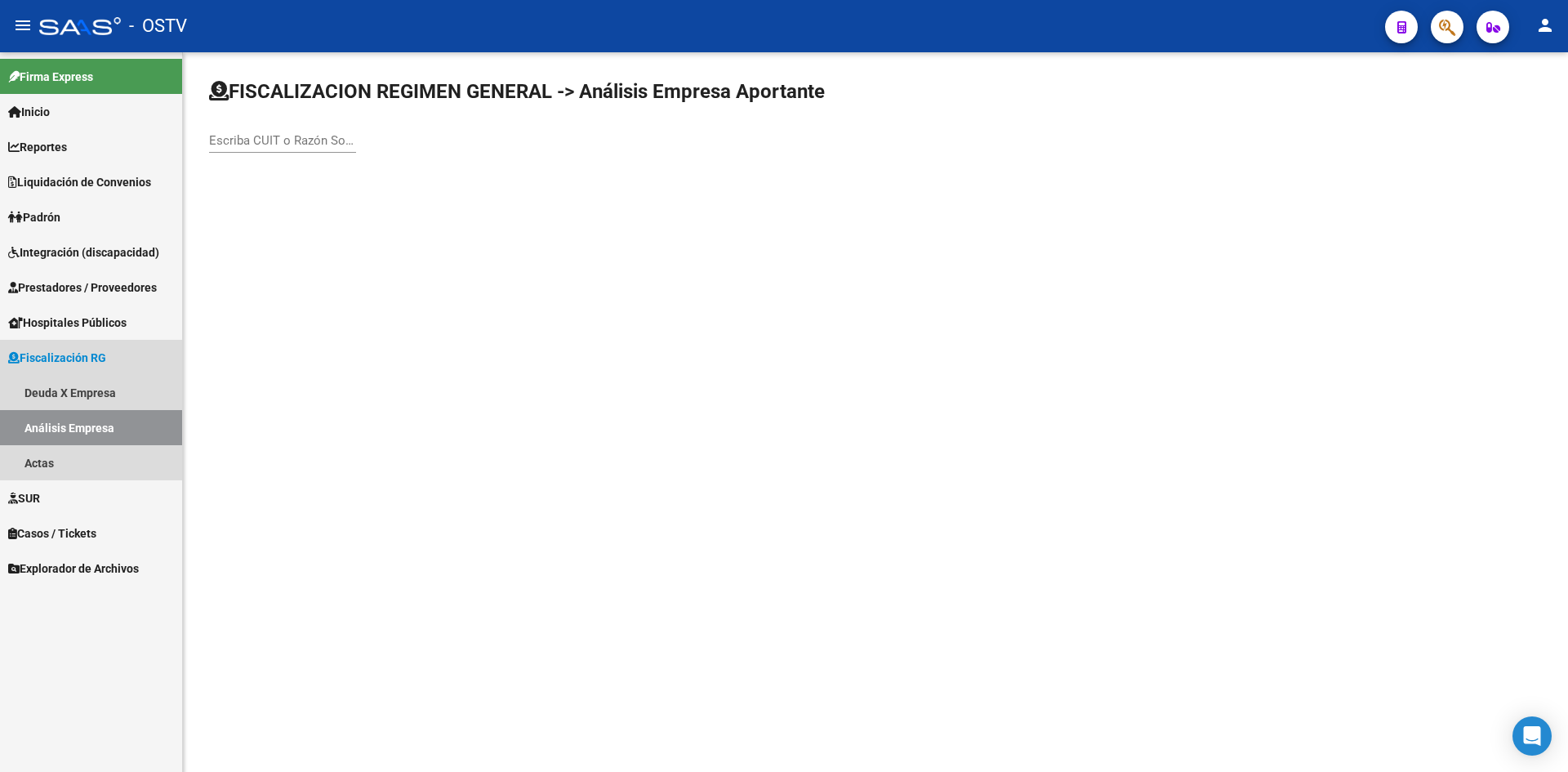
click at [51, 429] on link "Análisis Empresa" at bounding box center [91, 428] width 182 height 35
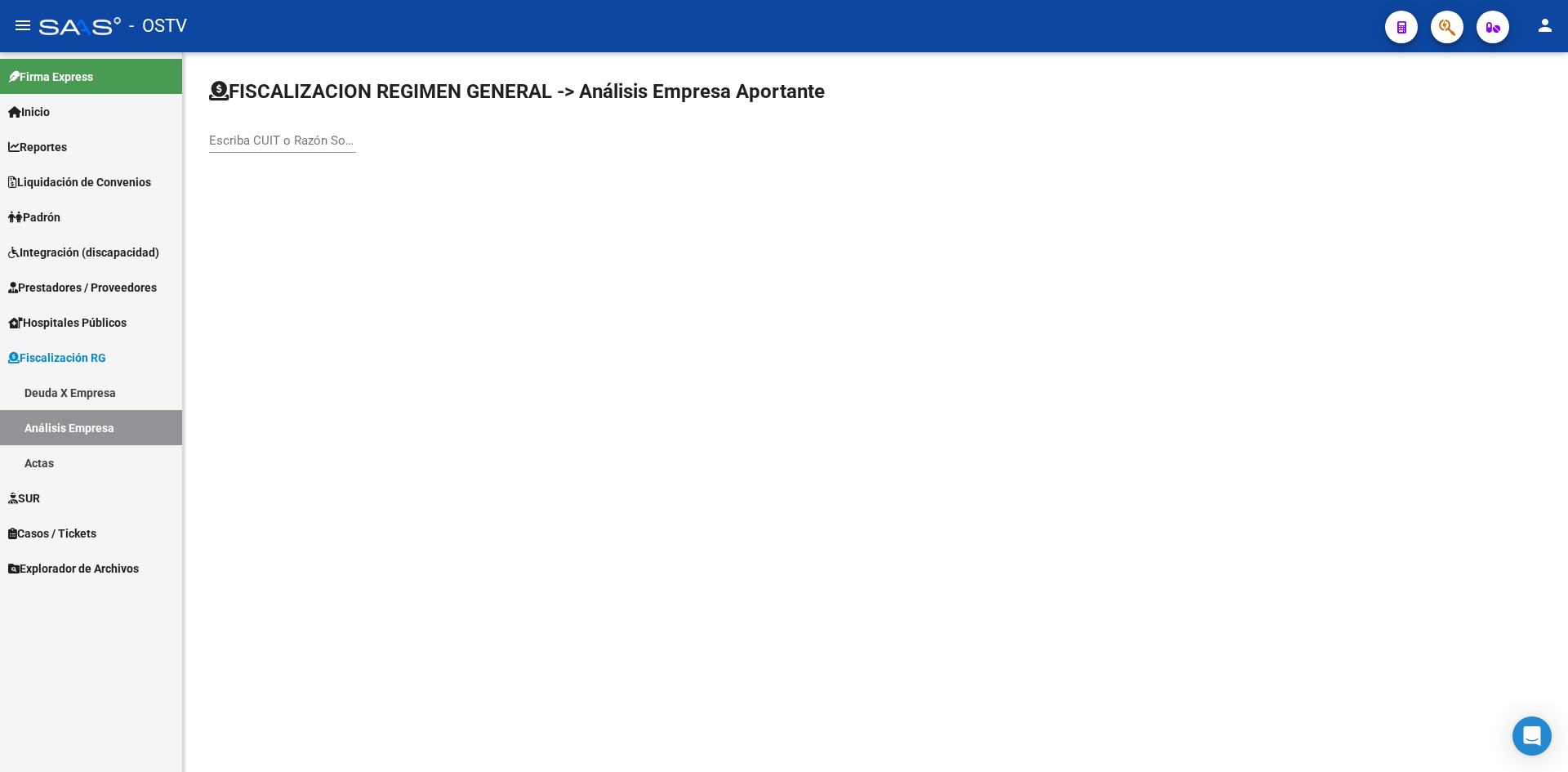
click at [58, 322] on span "Hospitales Públicos" at bounding box center [67, 322] width 119 height 18
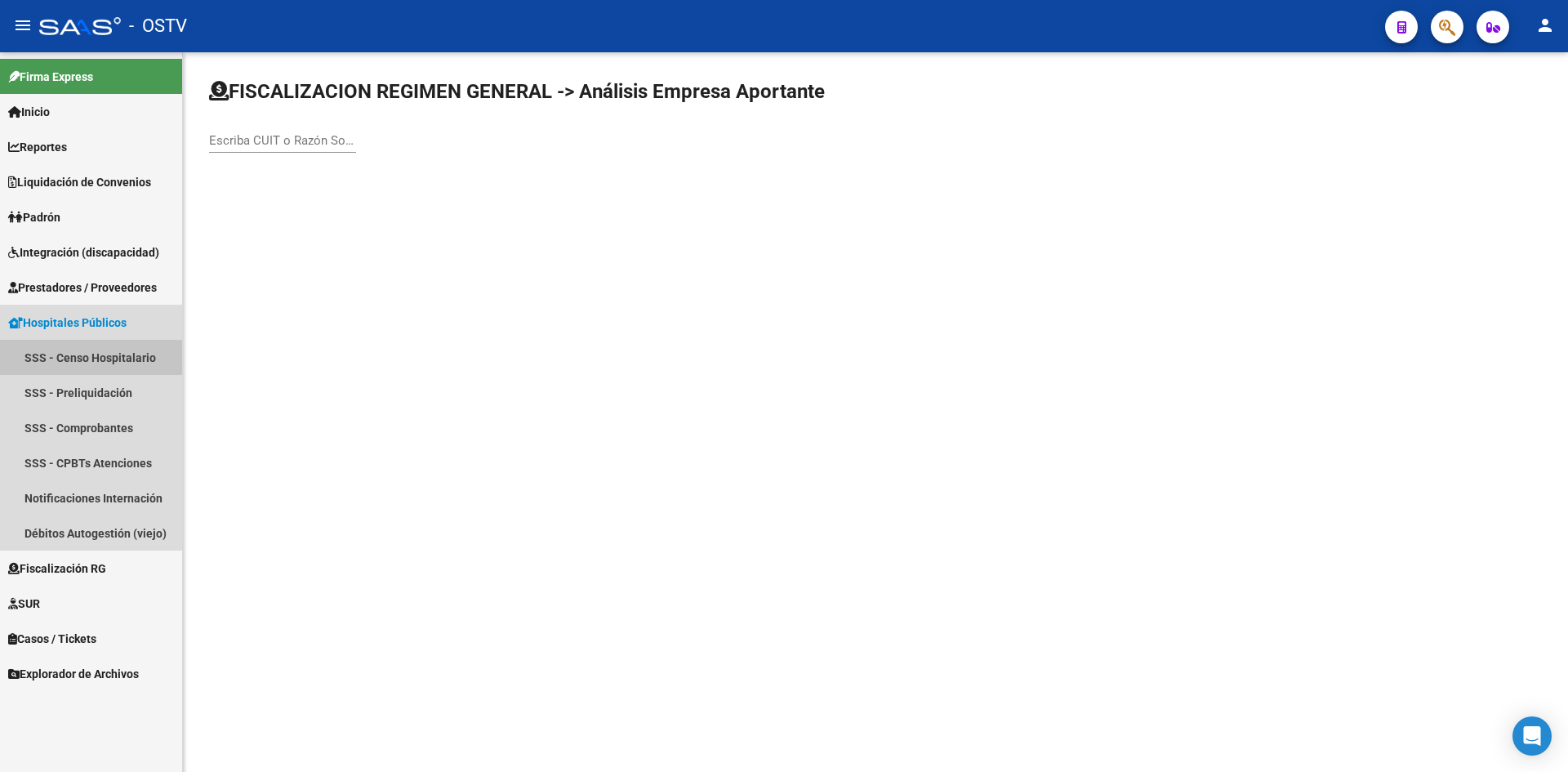
click at [64, 355] on link "SSS - Censo Hospitalario" at bounding box center [91, 358] width 182 height 35
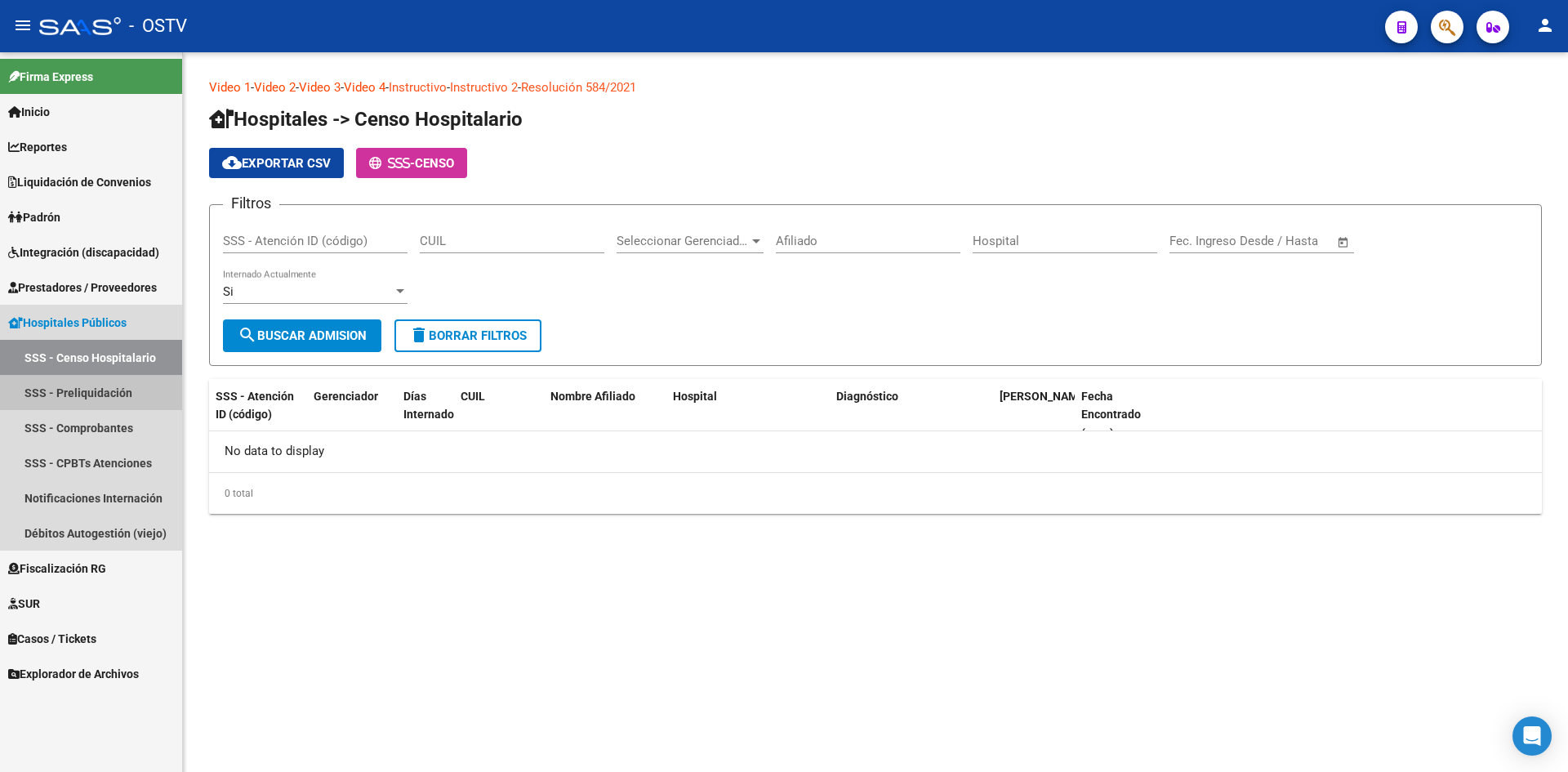
click at [64, 389] on link "SSS - Preliquidación" at bounding box center [91, 393] width 182 height 35
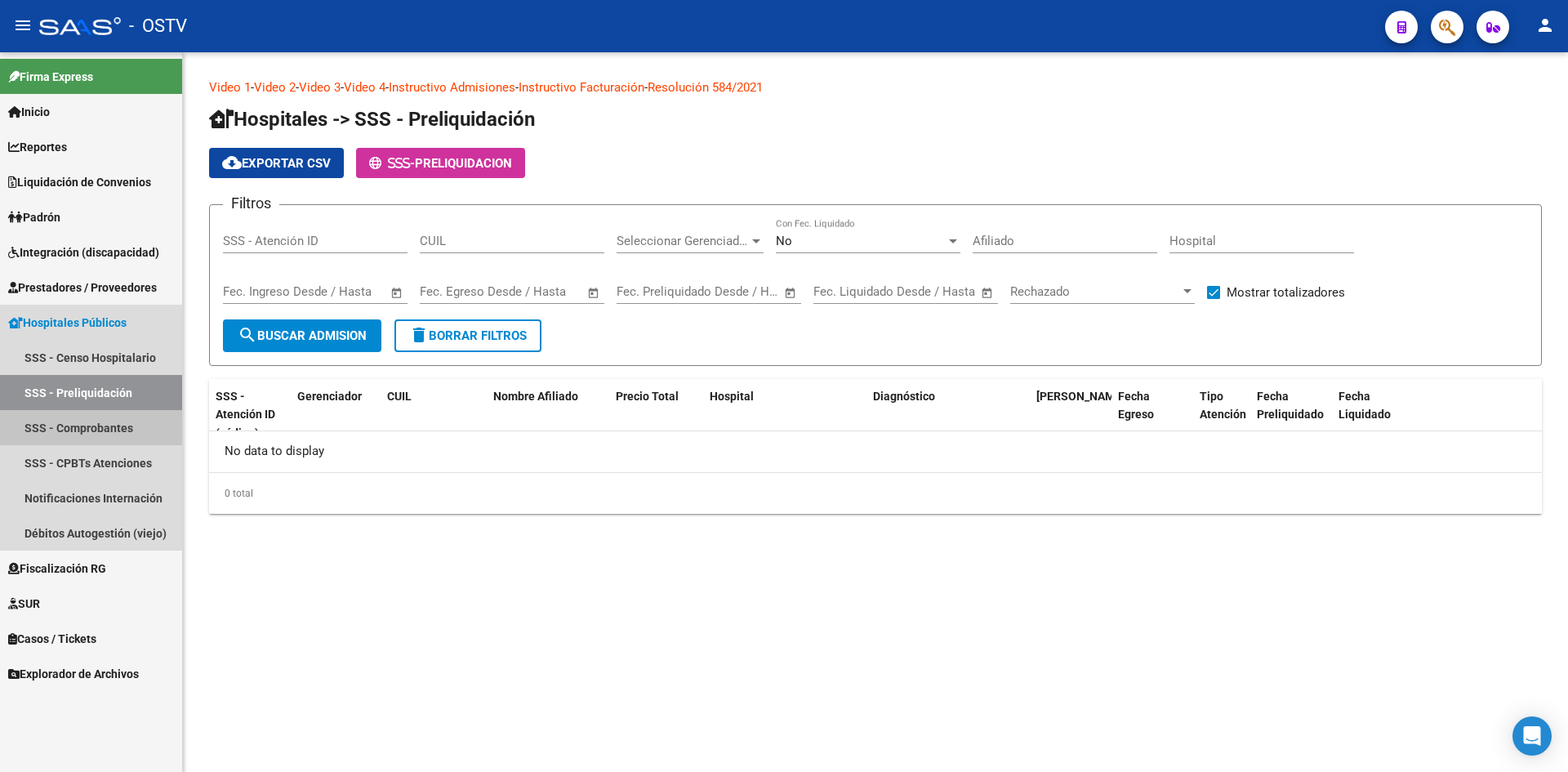
click at [69, 429] on link "SSS - Comprobantes" at bounding box center [91, 428] width 182 height 35
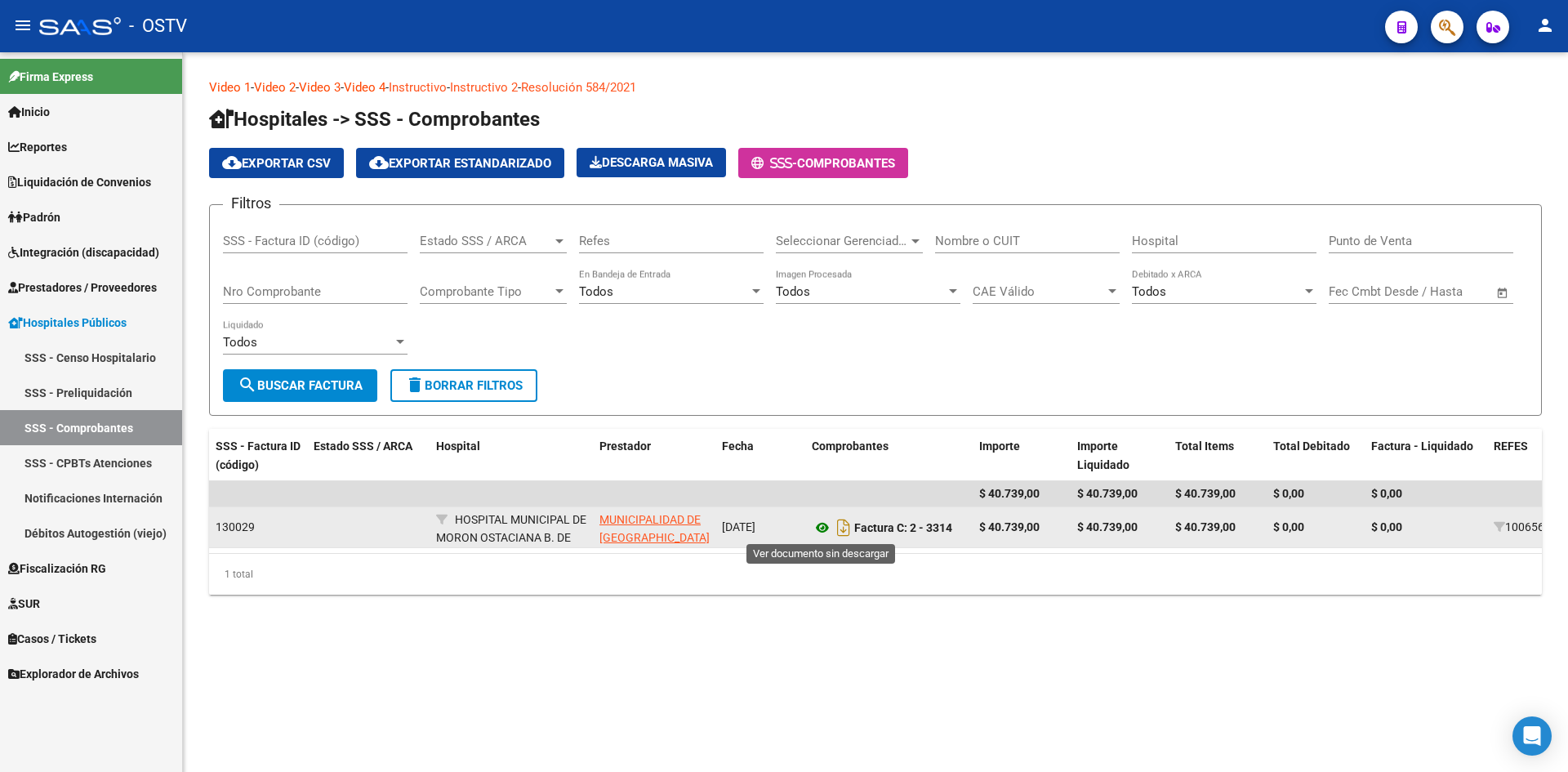
click at [820, 528] on icon at bounding box center [823, 528] width 21 height 19
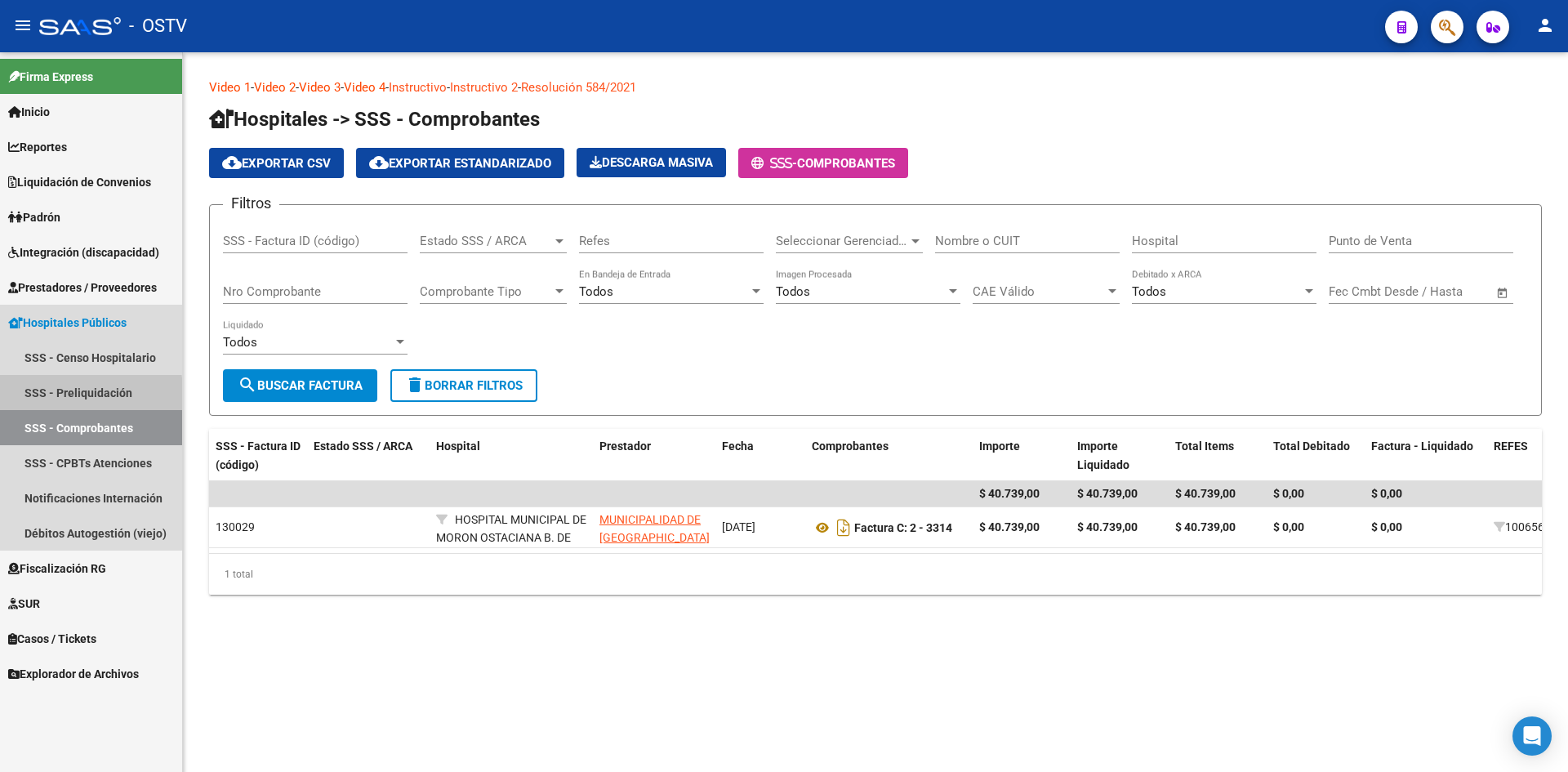
click at [61, 398] on link "SSS - Preliquidación" at bounding box center [91, 393] width 182 height 35
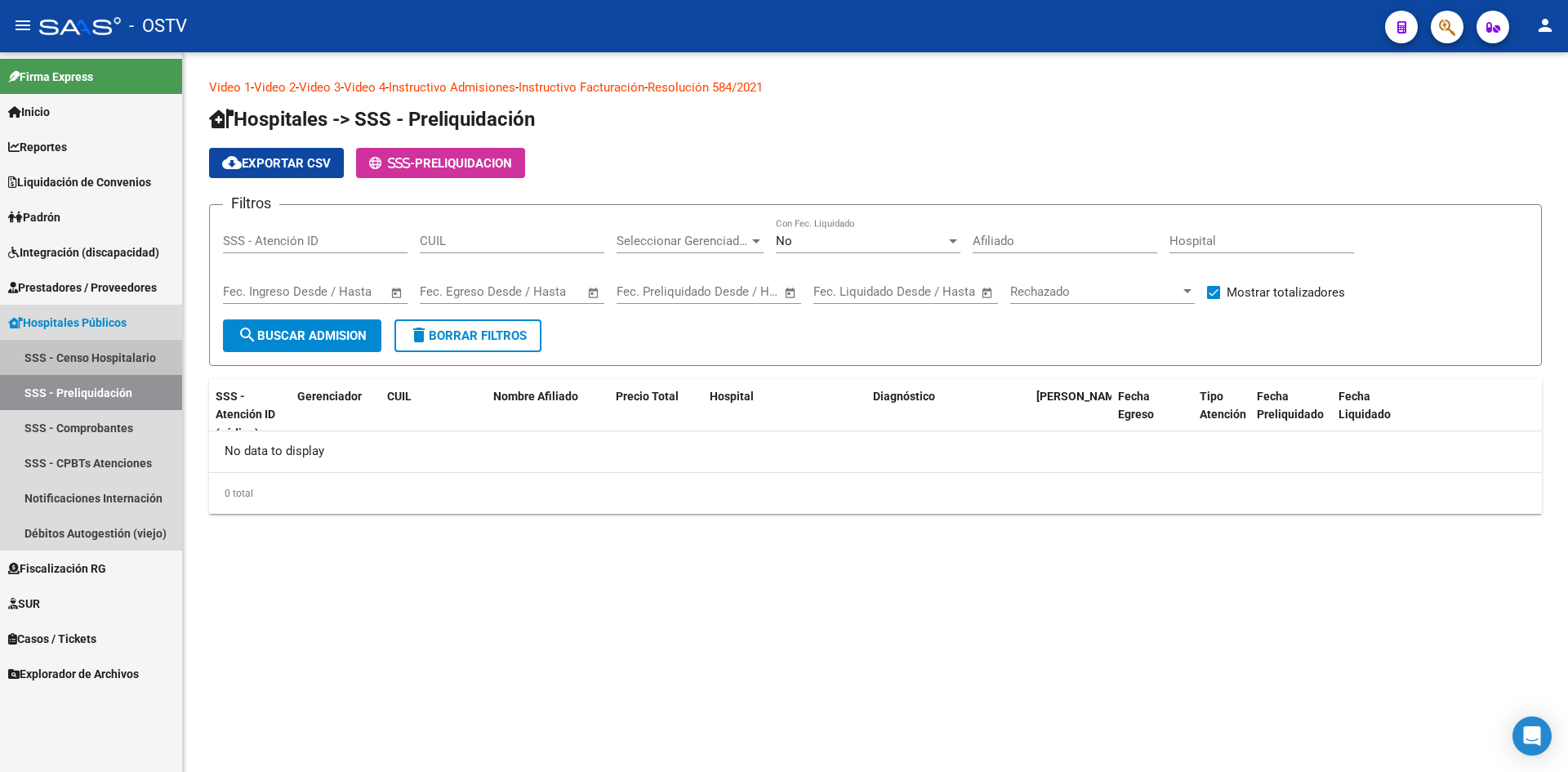
click at [78, 356] on link "SSS - Censo Hospitalario" at bounding box center [91, 358] width 182 height 35
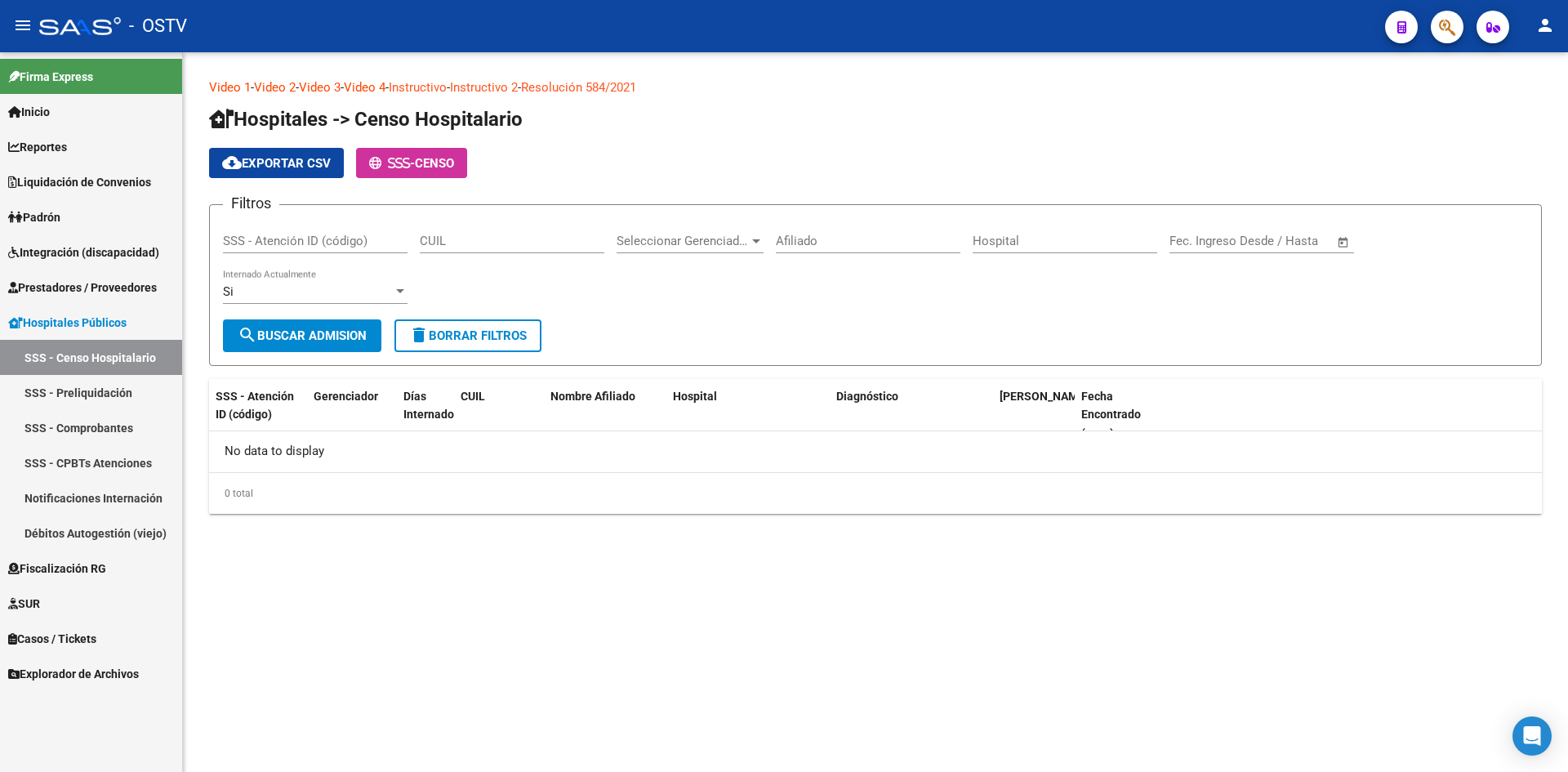
click at [88, 459] on link "SSS - CPBTs Atenciones" at bounding box center [91, 463] width 182 height 35
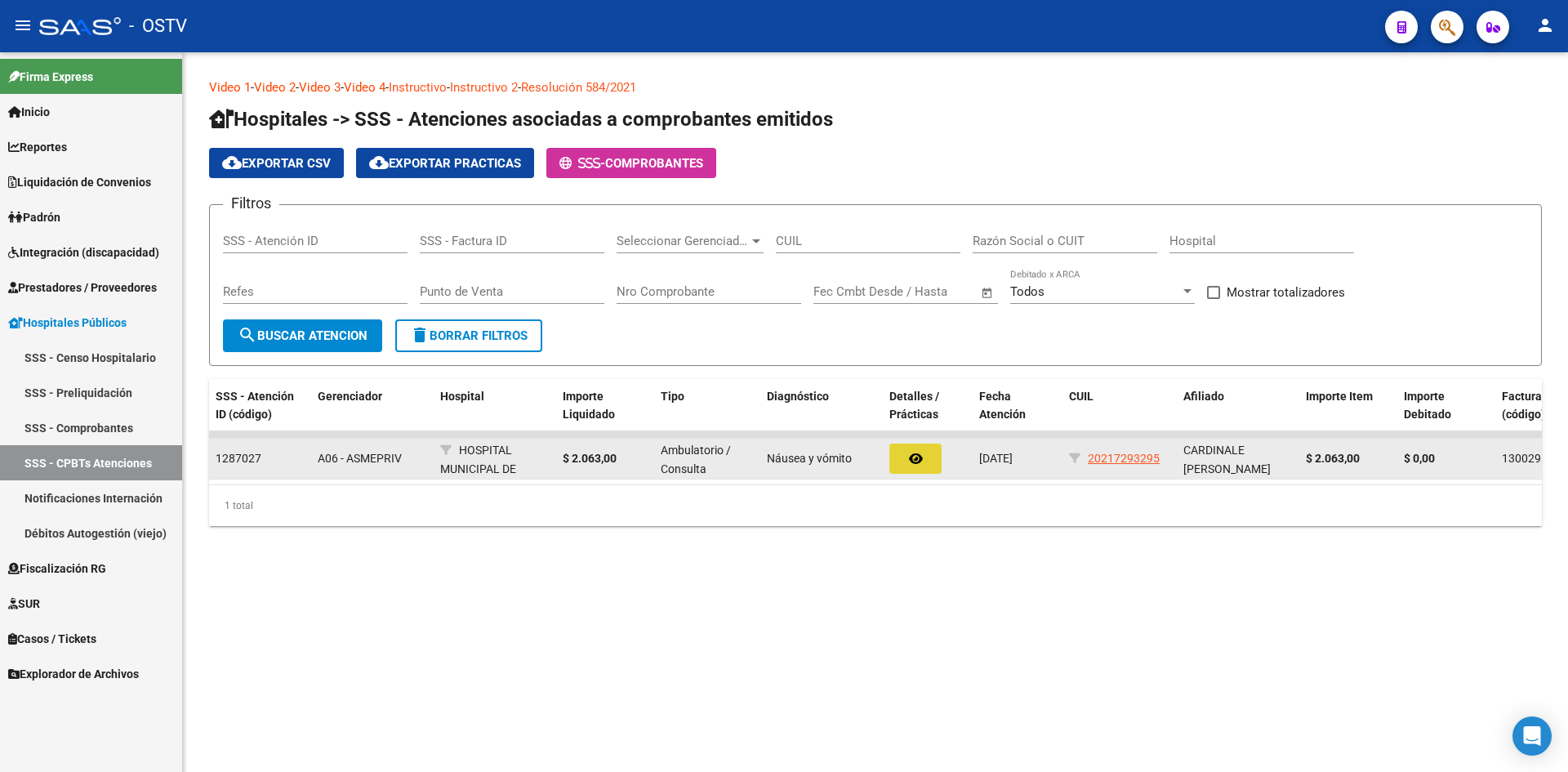
click at [911, 459] on icon "button" at bounding box center [916, 459] width 14 height 12
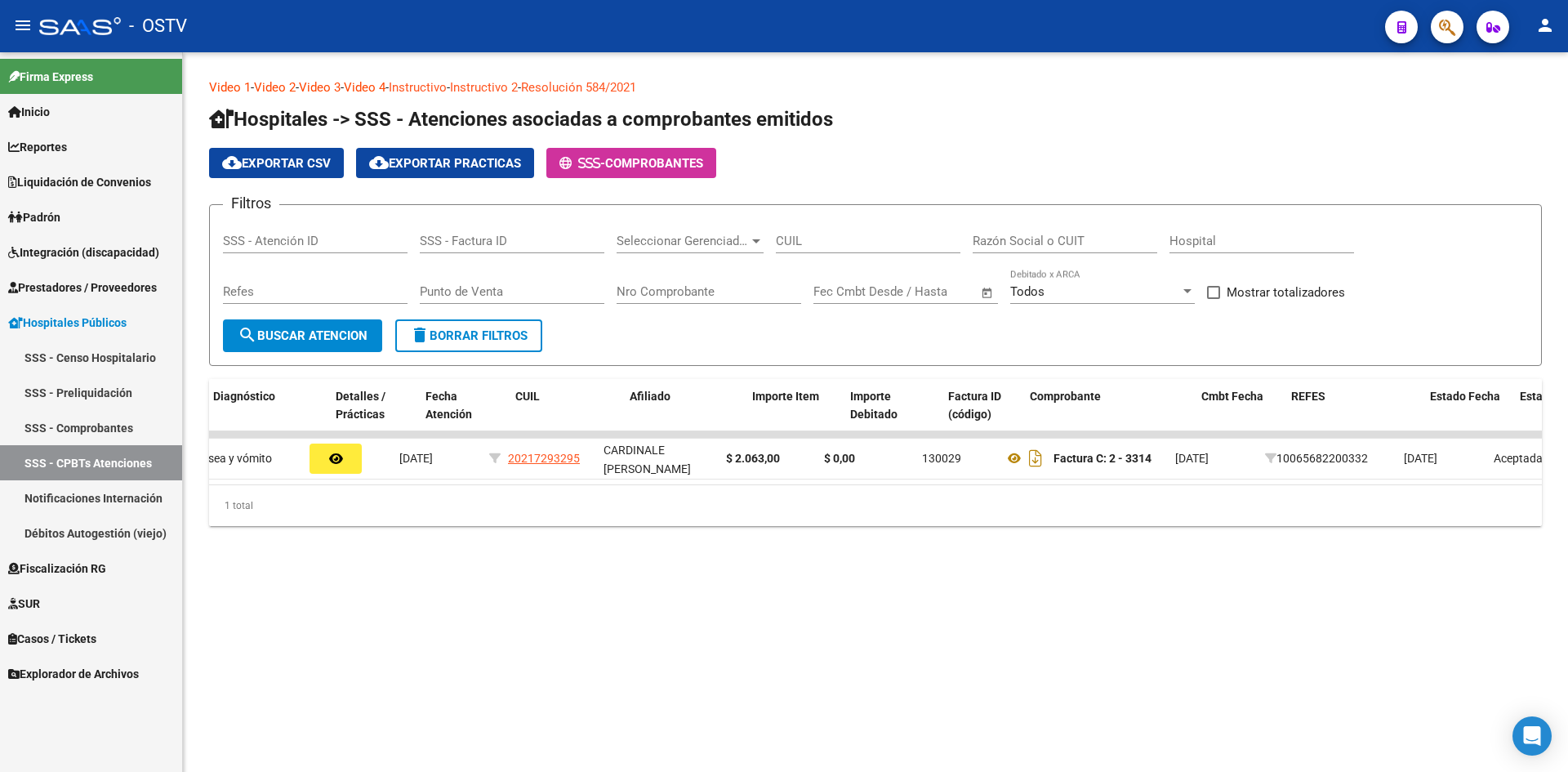
scroll to position [0, 611]
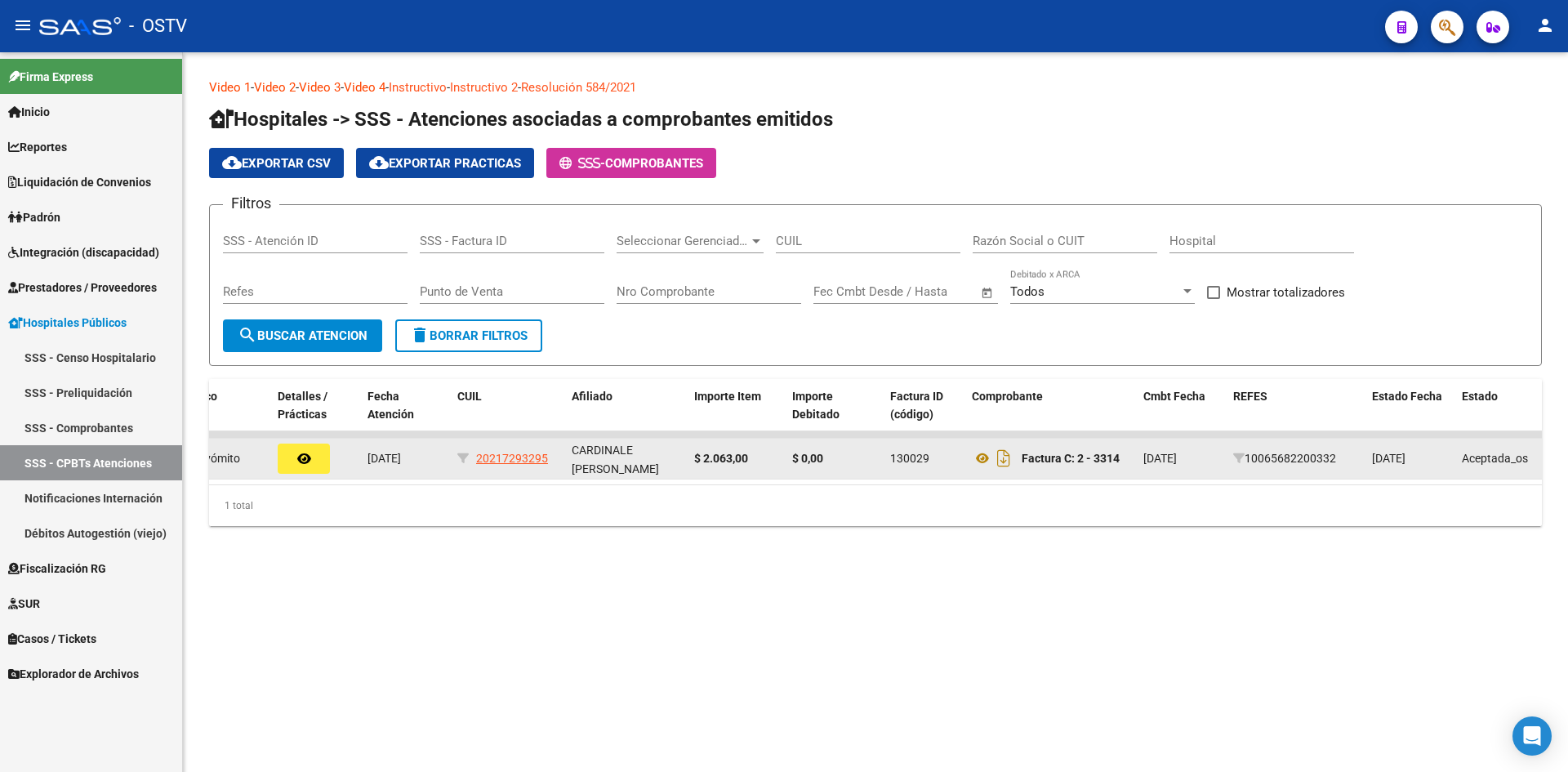
click at [1041, 452] on strong "Factura C: 2 - 3314" at bounding box center [1071, 459] width 98 height 13
click at [998, 459] on icon "Descargar documento" at bounding box center [1004, 459] width 21 height 27
click at [984, 455] on icon at bounding box center [983, 459] width 21 height 19
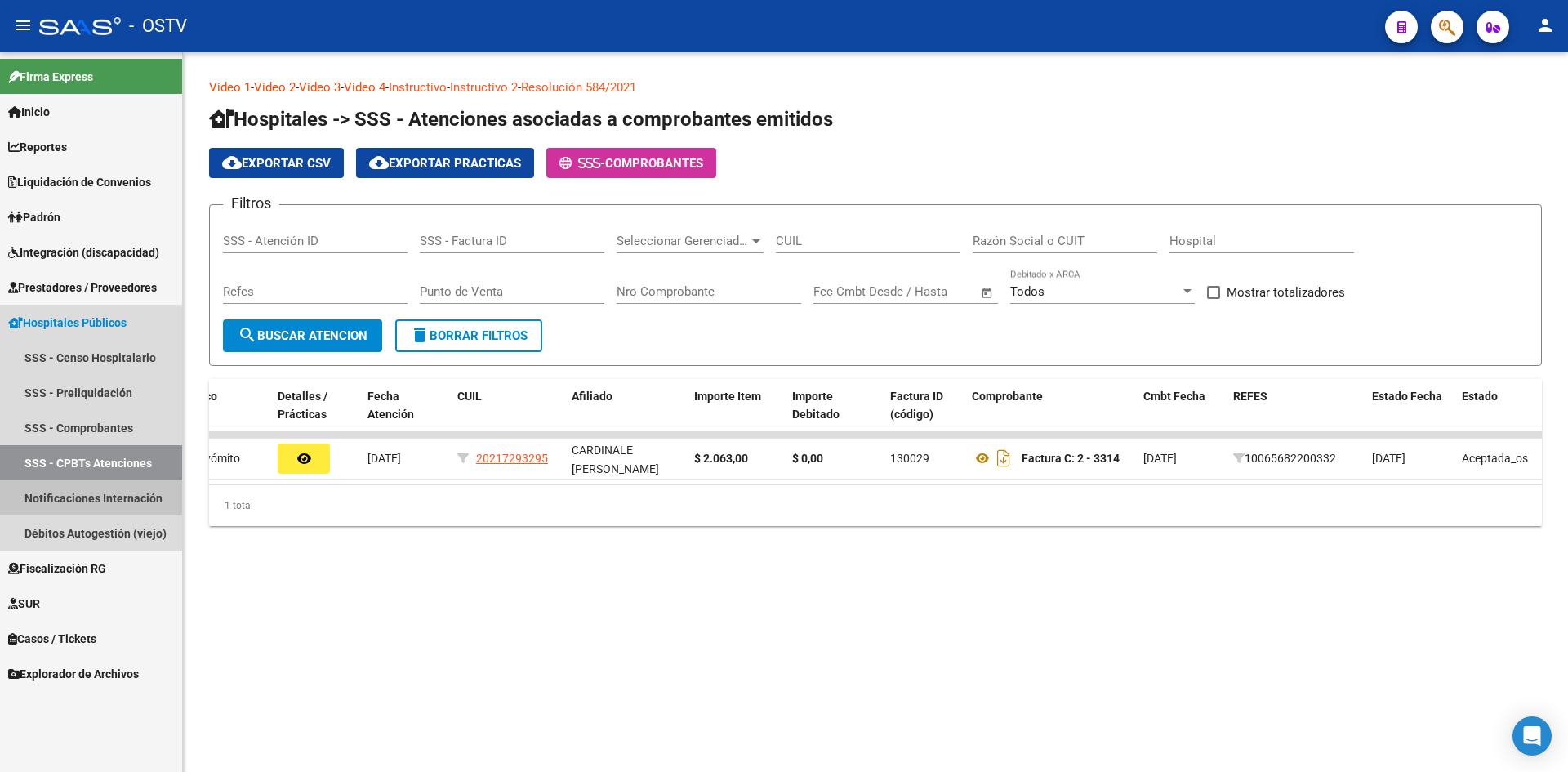
click at [81, 497] on link "Notificaciones Internación" at bounding box center [91, 498] width 182 height 35
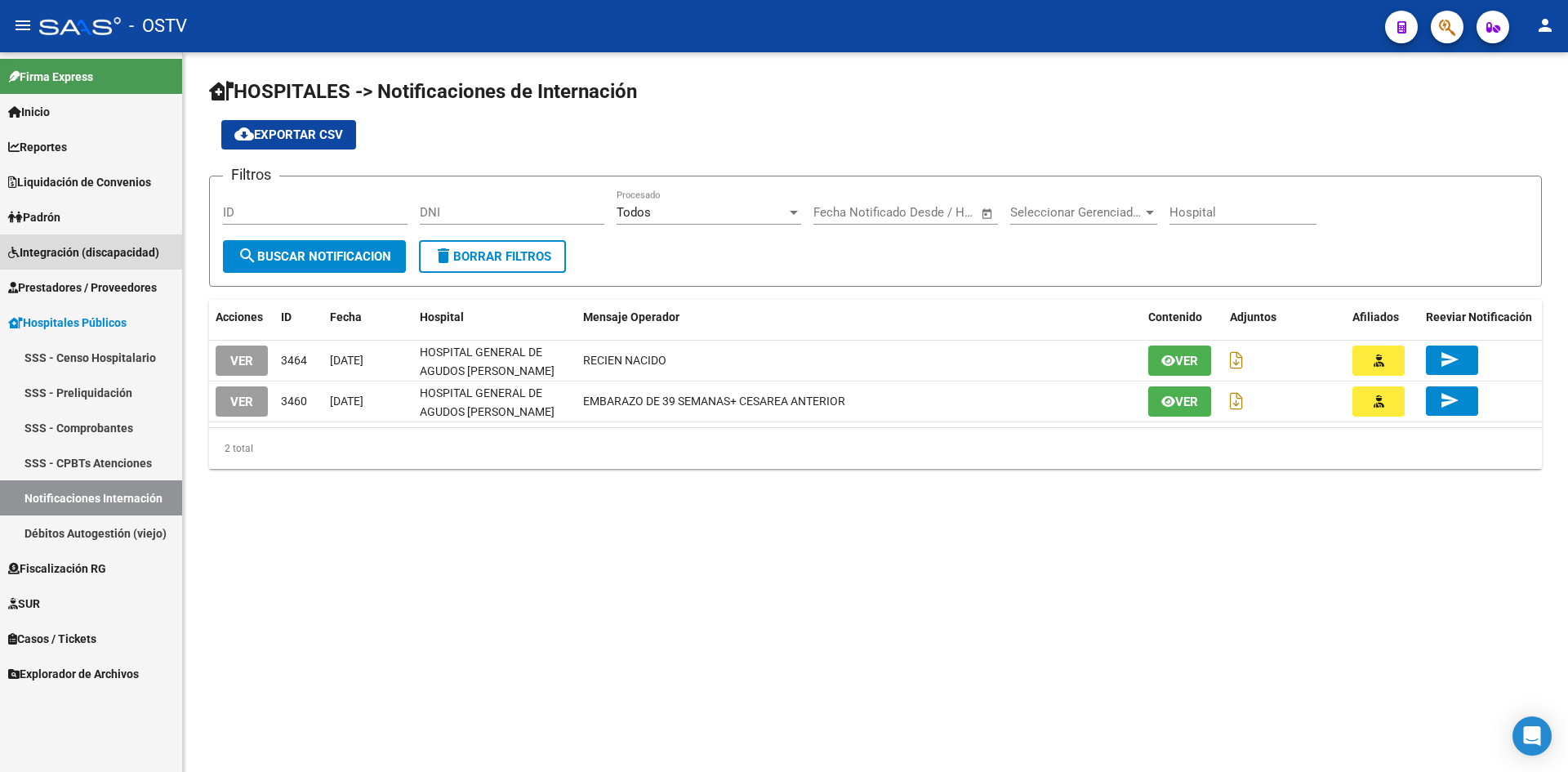
click at [89, 258] on span "Integración (discapacidad)" at bounding box center [83, 252] width 151 height 18
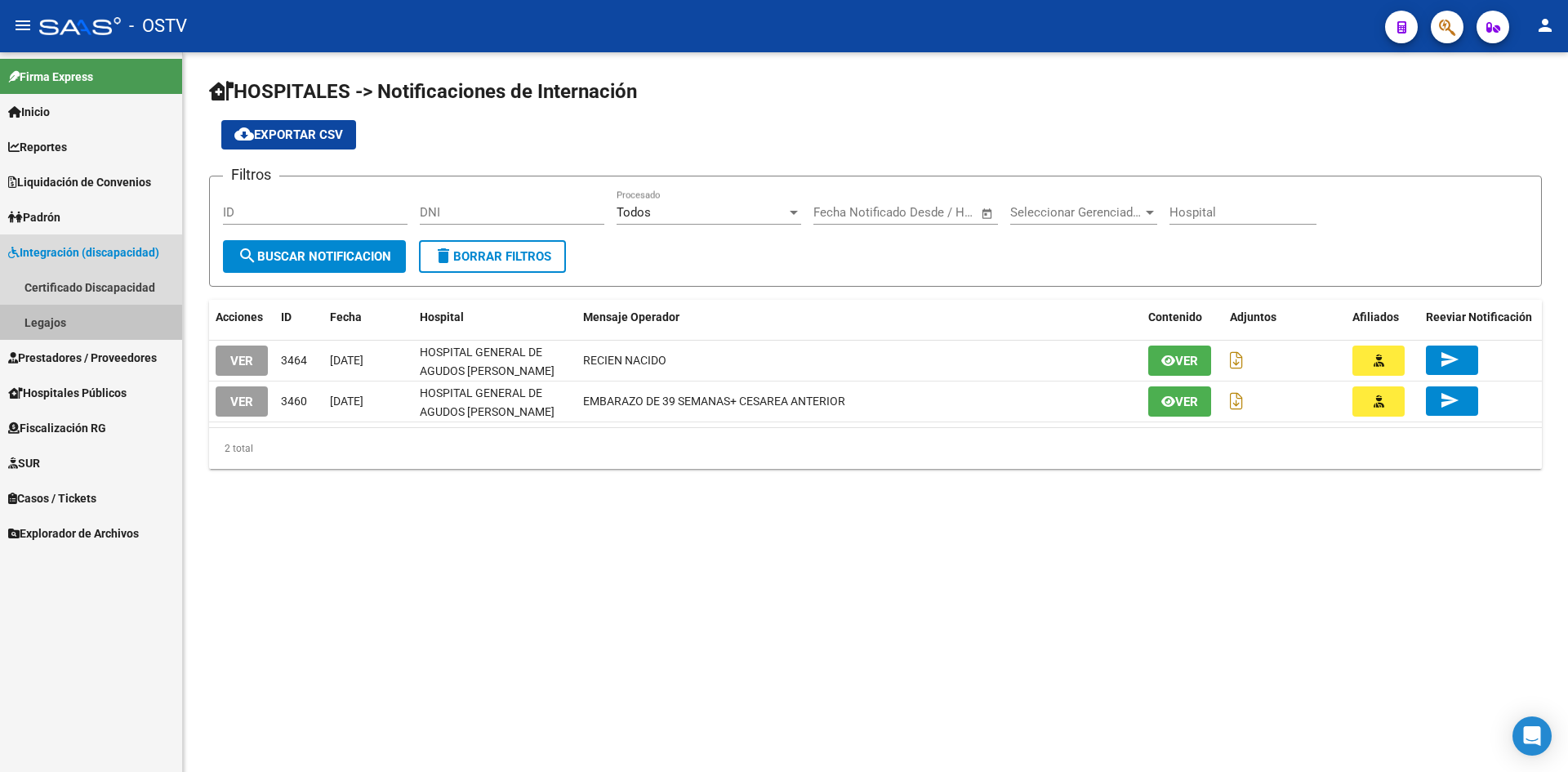
click at [53, 325] on link "Legajos" at bounding box center [91, 322] width 182 height 35
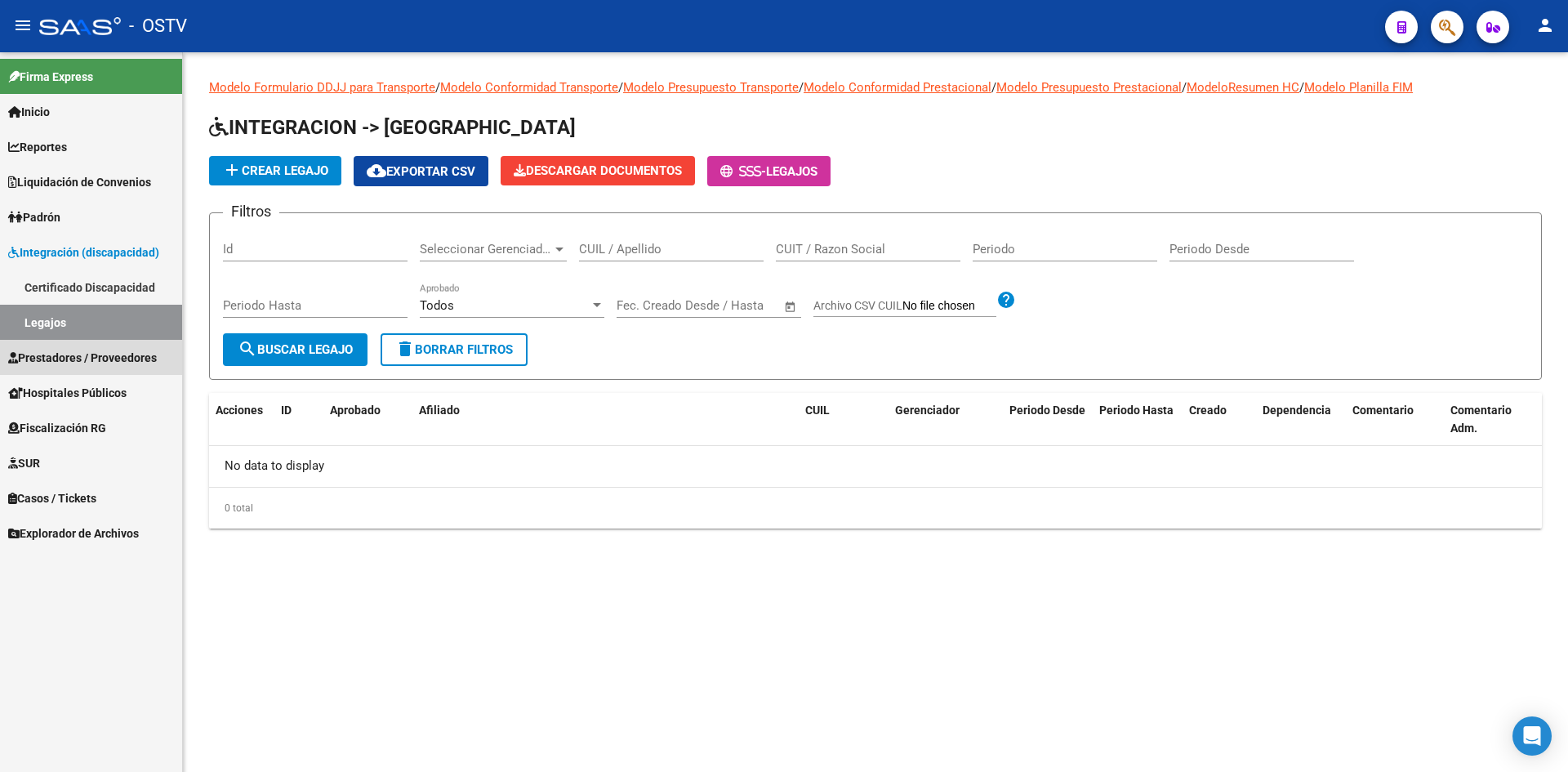
click at [63, 359] on span "Prestadores / Proveedores" at bounding box center [82, 358] width 149 height 18
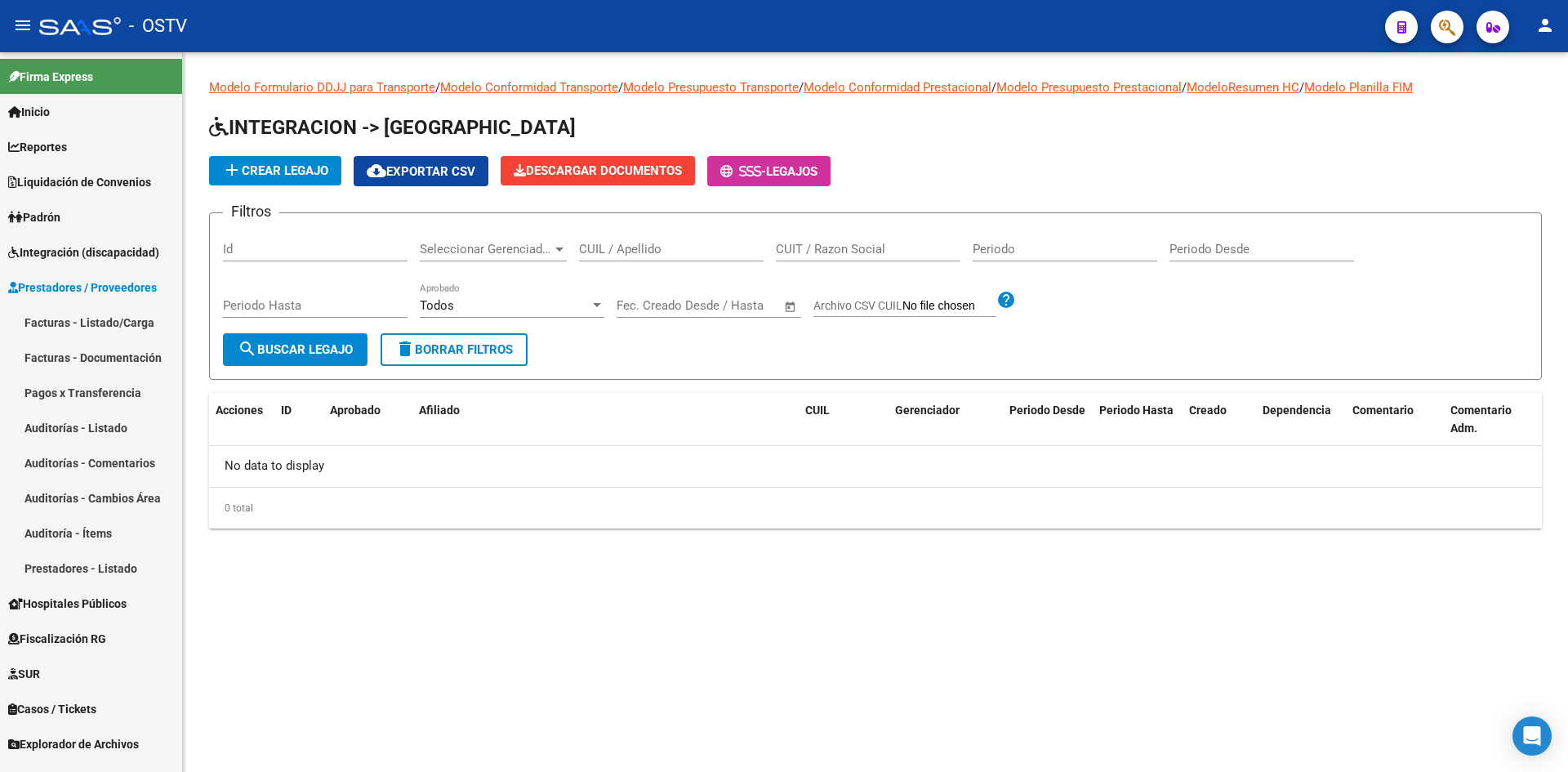
click at [44, 324] on link "Facturas - Listado/Carga" at bounding box center [91, 322] width 182 height 35
